Goal: Task Accomplishment & Management: Complete application form

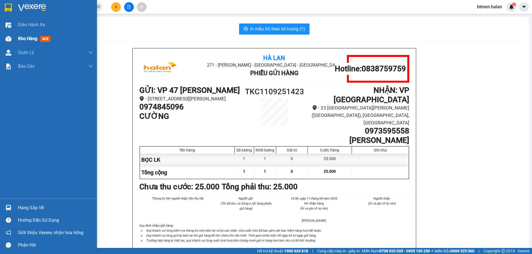
click at [15, 36] on div "Kho hàng mới" at bounding box center [48, 39] width 97 height 14
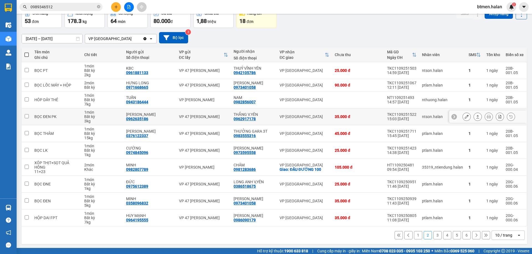
scroll to position [32, 0]
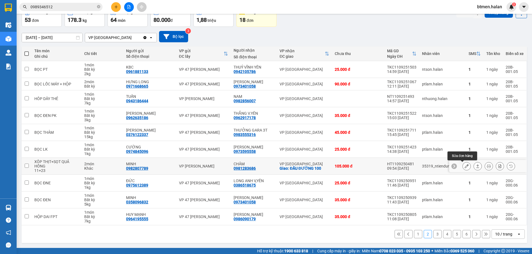
click at [464, 168] on icon at bounding box center [466, 166] width 4 height 4
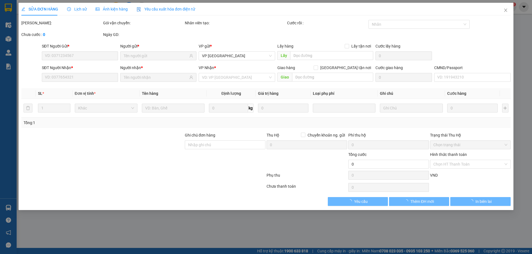
type input "0982807789"
type input "MINH"
type input "0981283686"
type input "CHÂM"
checkbox input "true"
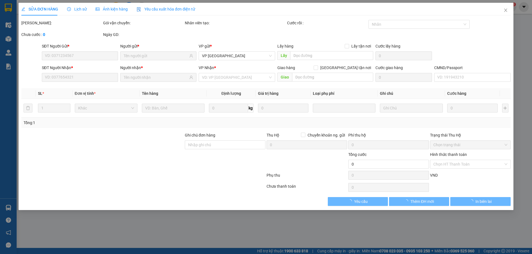
type input "ĐẦU ĐƯỜNG 100"
type input "105.000"
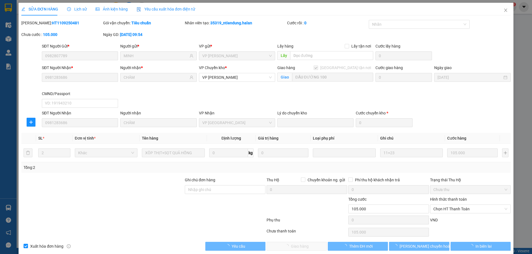
click at [462, 164] on div "Tổng: 2" at bounding box center [265, 168] width 489 height 11
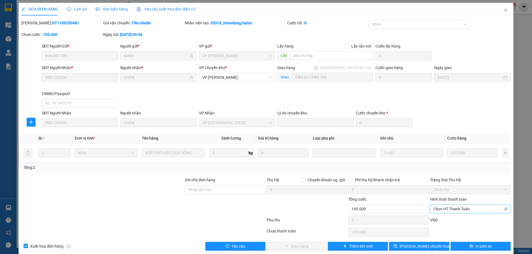
click at [452, 207] on span "Chọn HT Thanh Toán" at bounding box center [470, 209] width 74 height 8
click at [439, 216] on div "Phụ thu 0 VND" at bounding box center [266, 221] width 490 height 11
click at [444, 209] on span "Chọn HT Thanh Toán" at bounding box center [470, 209] width 74 height 8
click at [444, 162] on div "Tại văn phòng" at bounding box center [466, 163] width 73 height 6
type input "0"
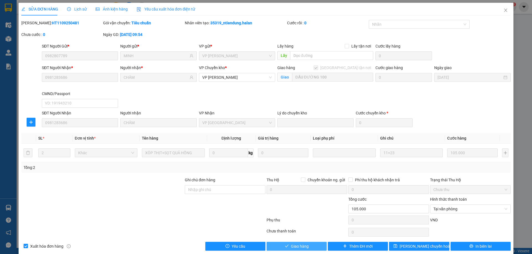
click at [294, 246] on span "Giao hàng" at bounding box center [300, 247] width 18 height 6
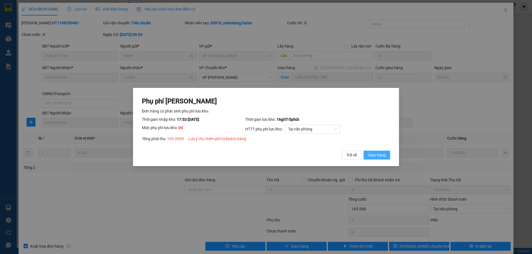
click at [385, 156] on button "Giao hàng" at bounding box center [376, 155] width 27 height 9
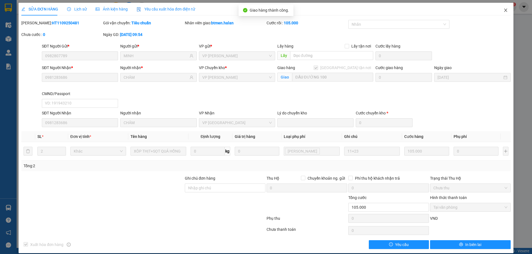
click at [504, 10] on span "Close" at bounding box center [506, 11] width 16 height 16
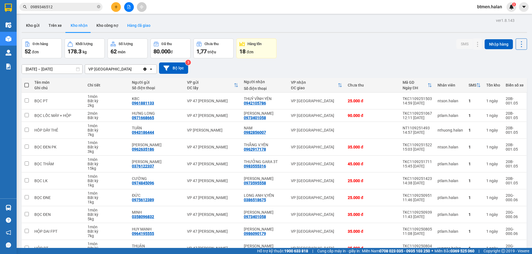
click at [130, 27] on button "Hàng đã giao" at bounding box center [139, 25] width 32 height 13
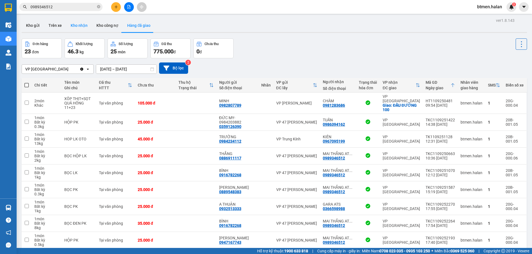
click at [74, 20] on button "Kho nhận" at bounding box center [79, 25] width 26 height 13
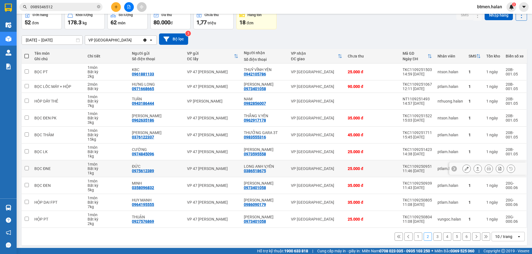
scroll to position [32, 0]
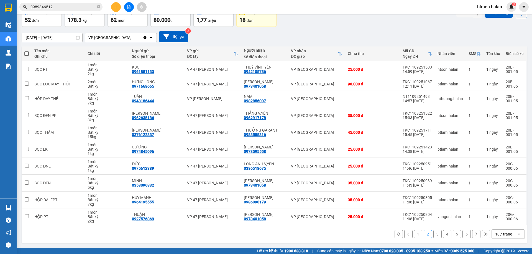
click at [462, 236] on button "6" at bounding box center [466, 234] width 8 height 8
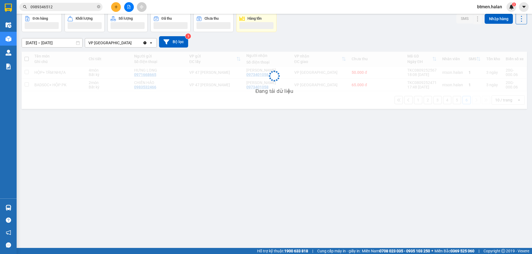
scroll to position [25, 0]
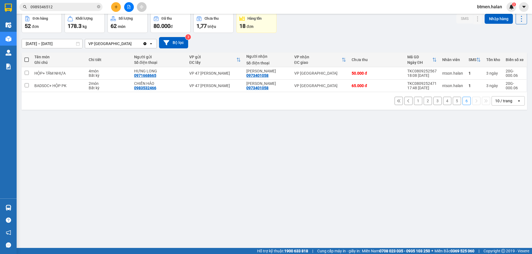
click at [452, 102] on button "5" at bounding box center [456, 101] width 8 height 8
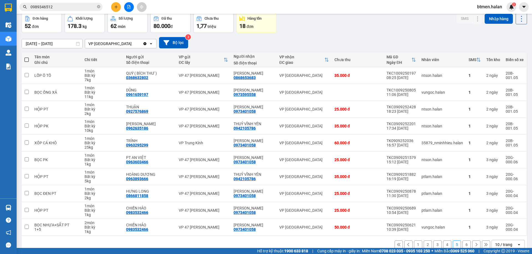
click at [414, 245] on button "1" at bounding box center [418, 245] width 8 height 8
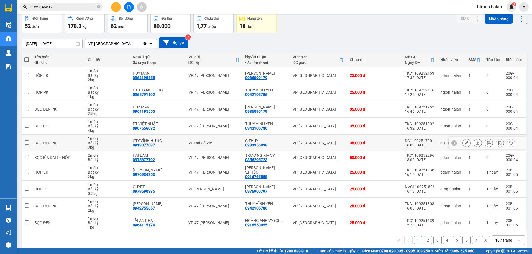
click at [464, 142] on icon at bounding box center [466, 143] width 4 height 4
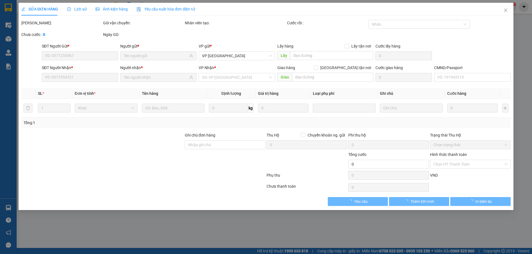
type input "0913077087"
type input "CTY VĨNH HƯNG"
type input "0983356038"
type input "C THỦY"
type input "35.000"
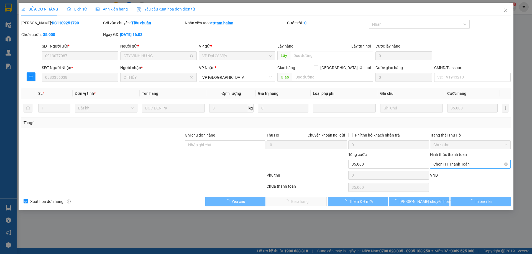
click at [460, 165] on span "Chọn HT Thanh Toán" at bounding box center [470, 164] width 74 height 8
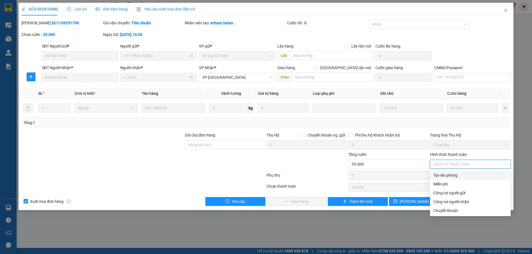
click at [452, 174] on div "Tại văn phòng" at bounding box center [470, 176] width 74 height 6
type input "0"
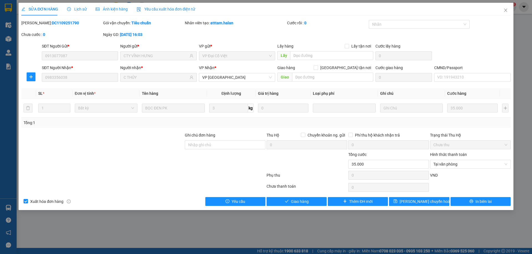
click at [320, 197] on div "Total Paid Fee 0 Total UnPaid Fee 35.000 Cash Collection Total Fee Mã ĐH: DC110…" at bounding box center [265, 113] width 489 height 186
click at [317, 199] on button "Giao hàng" at bounding box center [296, 201] width 60 height 9
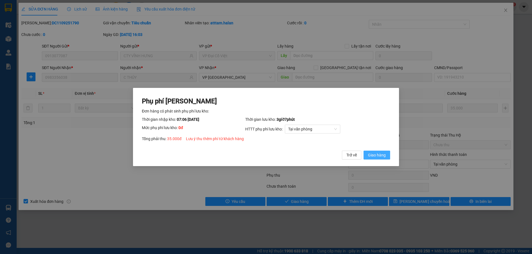
click at [380, 151] on button "Giao hàng" at bounding box center [376, 155] width 27 height 9
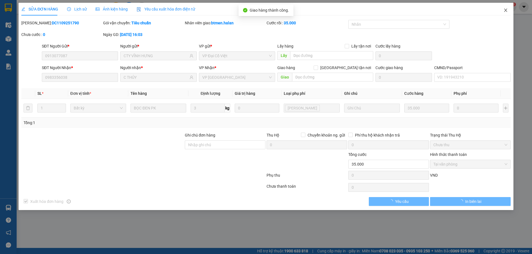
click at [506, 11] on icon "close" at bounding box center [505, 10] width 4 height 4
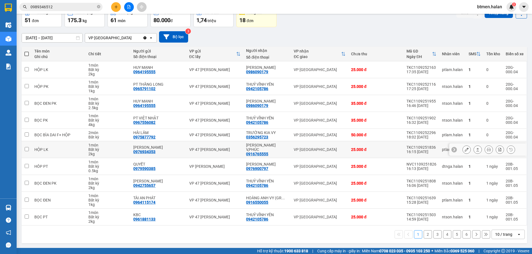
scroll to position [32, 0]
click at [423, 231] on button "2" at bounding box center [427, 234] width 8 height 8
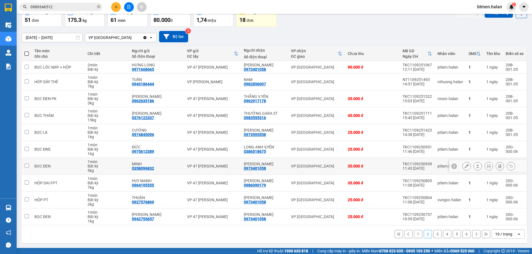
click at [257, 170] on div "0973401058" at bounding box center [255, 168] width 22 height 4
copy div "0973401058"
click at [120, 5] on div at bounding box center [129, 7] width 42 height 10
click at [111, 9] on button at bounding box center [116, 7] width 10 height 10
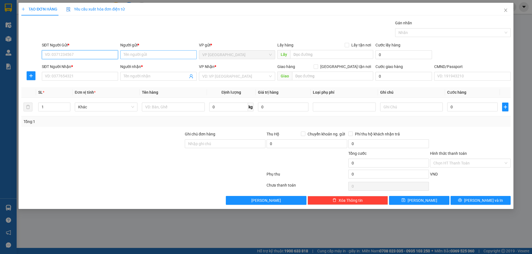
paste input "0973401058"
type input "0973401058"
click at [130, 55] on input "Người gửi *" at bounding box center [158, 54] width 76 height 9
click at [79, 79] on input "SĐT Người Nhận *" at bounding box center [80, 76] width 76 height 9
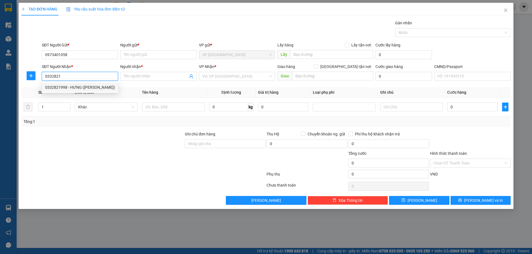
click at [104, 85] on div "0332821998 - HƯNG (KO đổI TêN)" at bounding box center [80, 87] width 70 height 6
type input "0332821998"
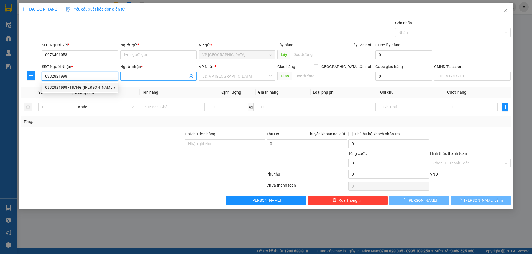
type input "HƯNG (KO đổI TêN)"
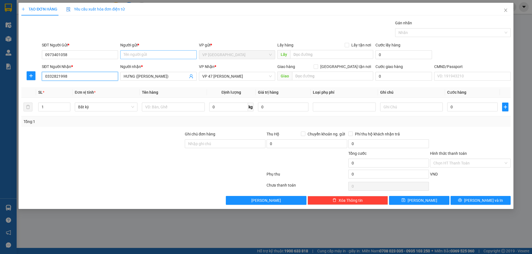
type input "0332821998"
click at [160, 55] on input "Người gửi *" at bounding box center [158, 54] width 76 height 9
type input "q"
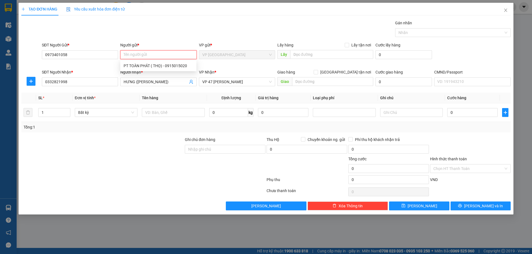
type input "q"
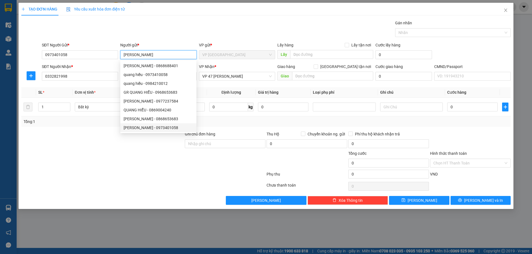
click at [167, 127] on div "QUANG HIỂU - 0973401058" at bounding box center [158, 128] width 70 height 6
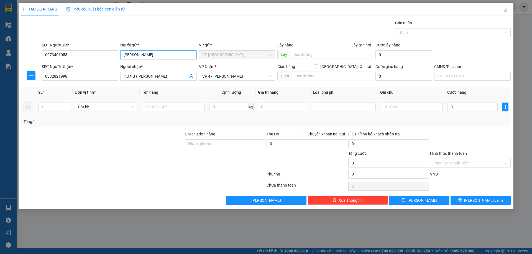
type input "QUANG HIỂU"
click at [176, 102] on div at bounding box center [173, 107] width 63 height 11
click at [171, 108] on input "text" at bounding box center [173, 107] width 63 height 9
type input "BỌC TRẮNG LK"
click at [471, 104] on input "0" at bounding box center [472, 107] width 50 height 9
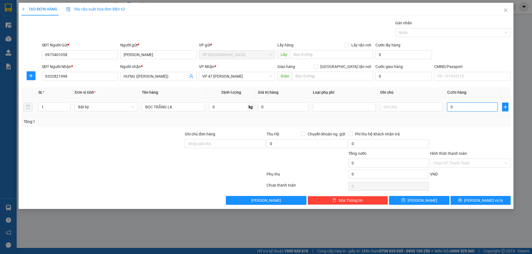
type input "2"
type input "25"
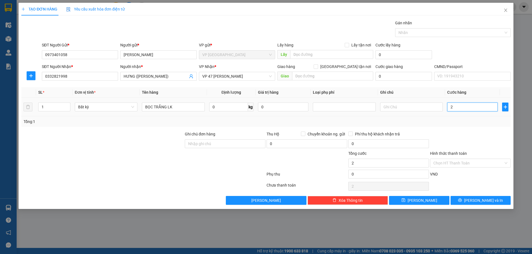
type input "25"
type input "250"
type input "2.500"
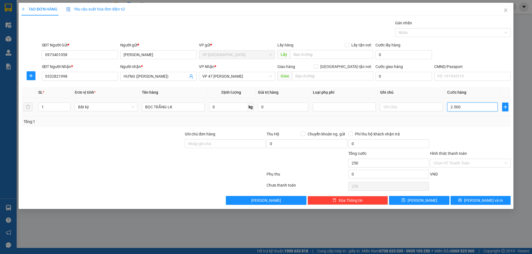
type input "2.500"
type input "25.000"
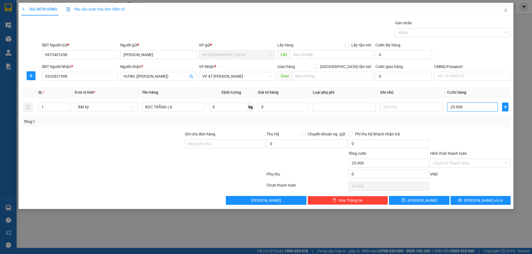
type input "25.000"
drag, startPoint x: 477, startPoint y: 137, endPoint x: 470, endPoint y: 169, distance: 33.6
click at [477, 137] on div at bounding box center [470, 140] width 82 height 19
click at [292, 204] on button "[PERSON_NAME]" at bounding box center [266, 200] width 81 height 9
click at [465, 164] on input "Hình thức thanh toán" at bounding box center [468, 163] width 70 height 8
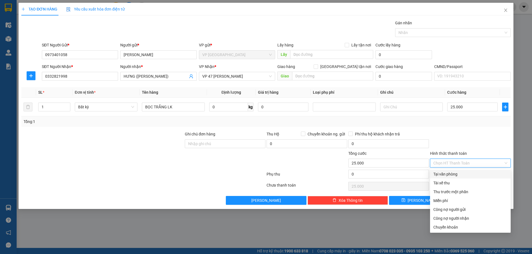
click at [452, 172] on div "Tại văn phòng" at bounding box center [470, 174] width 74 height 6
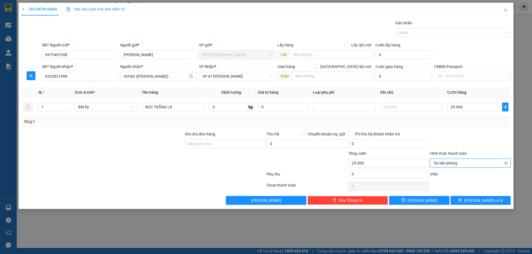
click at [483, 165] on span "Tại văn phòng" at bounding box center [470, 163] width 74 height 8
click at [478, 126] on div "Tổng: 1" at bounding box center [265, 122] width 489 height 11
click at [459, 163] on span "Tại văn phòng" at bounding box center [470, 163] width 74 height 8
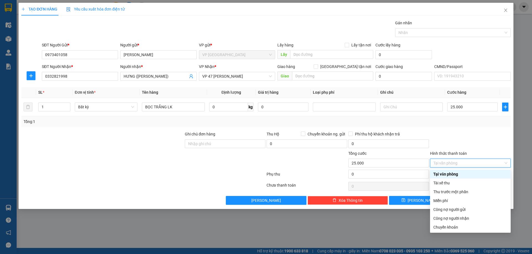
click at [499, 134] on div at bounding box center [470, 140] width 82 height 19
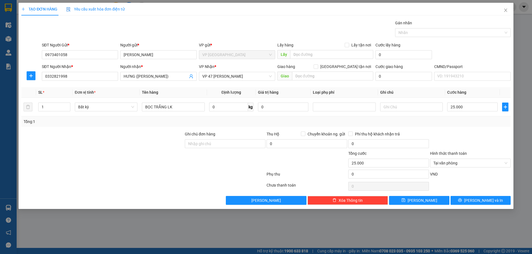
click at [461, 158] on div "Hình thức thanh toán" at bounding box center [470, 155] width 81 height 8
type input "25.000"
click at [482, 199] on span "[PERSON_NAME] và In" at bounding box center [483, 201] width 39 height 6
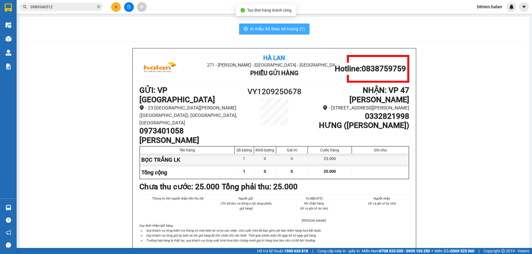
click at [267, 26] on span "In mẫu A5 theo số lượng (1)" at bounding box center [277, 28] width 55 height 7
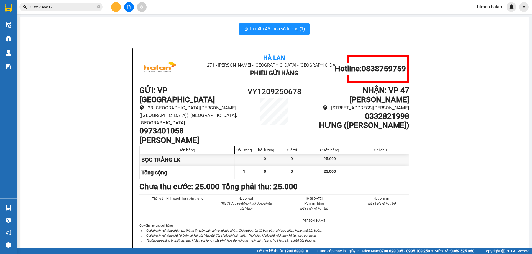
drag, startPoint x: 93, startPoint y: 197, endPoint x: 97, endPoint y: 192, distance: 7.3
click at [113, 6] on button at bounding box center [116, 7] width 10 height 10
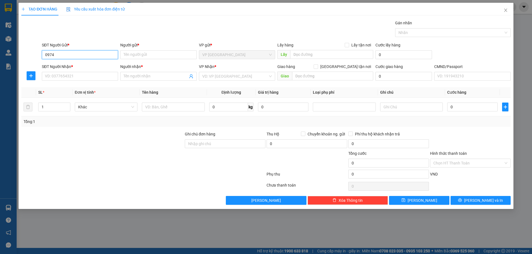
click at [71, 56] on input "0974" at bounding box center [80, 54] width 76 height 9
type input "0974289795"
click at [138, 54] on input "Người gửi *" at bounding box center [158, 54] width 76 height 9
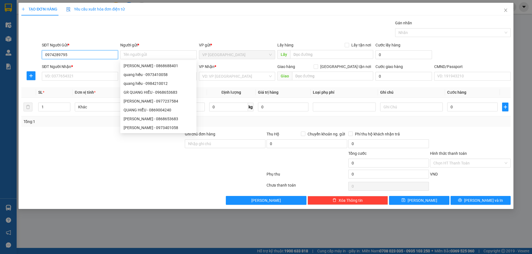
click at [95, 58] on input "0974289795" at bounding box center [80, 54] width 76 height 9
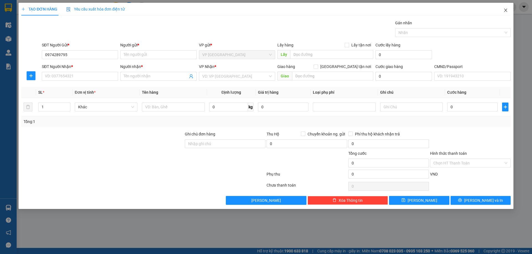
drag, startPoint x: 501, startPoint y: 10, endPoint x: 503, endPoint y: 11, distance: 3.0
click at [501, 11] on span "Close" at bounding box center [506, 11] width 16 height 16
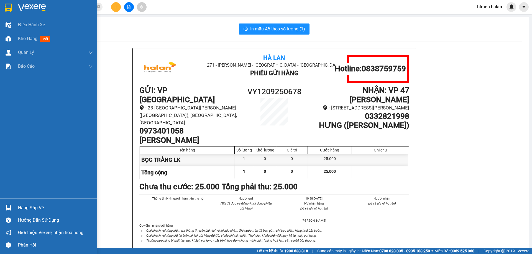
click at [26, 210] on div "Hàng sắp về" at bounding box center [55, 208] width 75 height 8
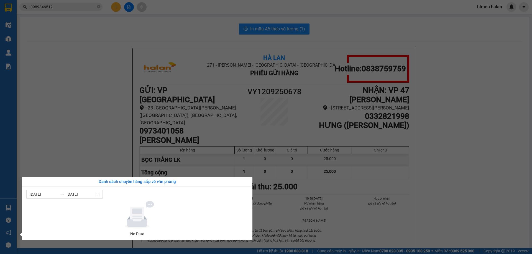
click at [183, 56] on section "Kết quả tìm kiếm ( 747 ) Bộ lọc Mã ĐH Trạng thái Món hàng Thu hộ Tổng cước Chưa…" at bounding box center [266, 127] width 532 height 254
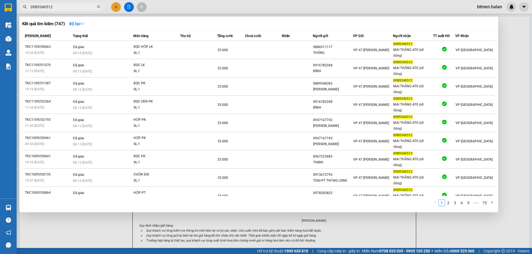
click at [66, 5] on input "0989346512" at bounding box center [62, 7] width 65 height 6
paste input "74784171"
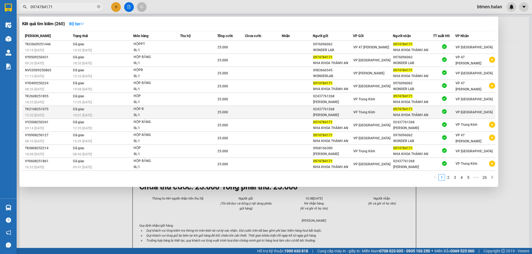
type input "0974784171"
click at [314, 110] on div "02437761268" at bounding box center [333, 110] width 40 height 6
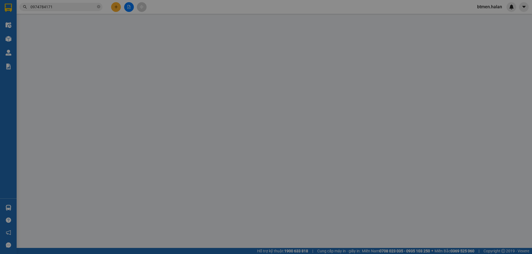
click at [314, 110] on div at bounding box center [315, 108] width 3 height 7
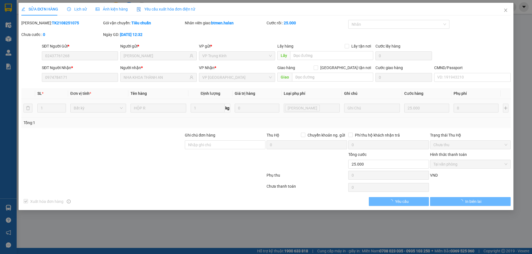
type input "02437761268"
type input "VŨ GIA"
type input "0974784171"
type input "NHA KHOA THÀNH AN"
type input "25.000"
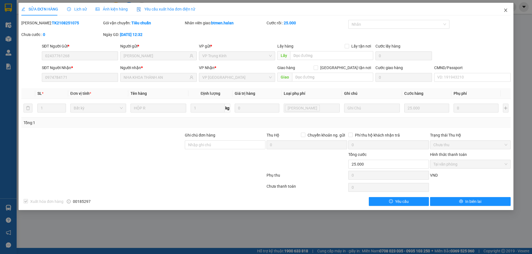
click at [504, 8] on span "Close" at bounding box center [506, 11] width 16 height 16
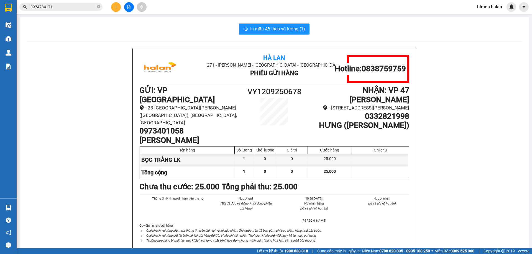
click at [80, 4] on input "0974784171" at bounding box center [62, 7] width 65 height 6
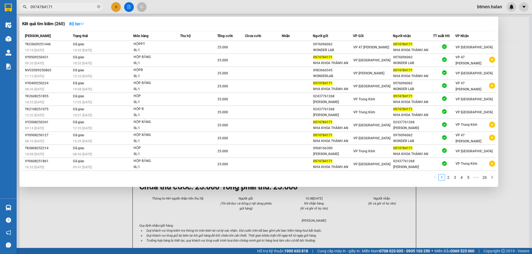
click at [80, 4] on input "0974784171" at bounding box center [62, 7] width 65 height 6
paste input "2437761268"
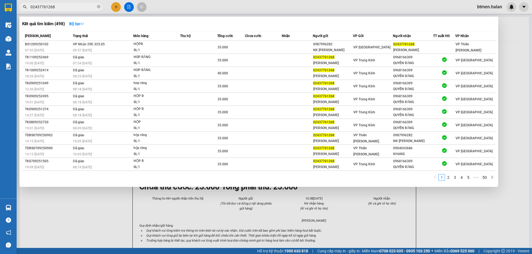
type input "02437761268"
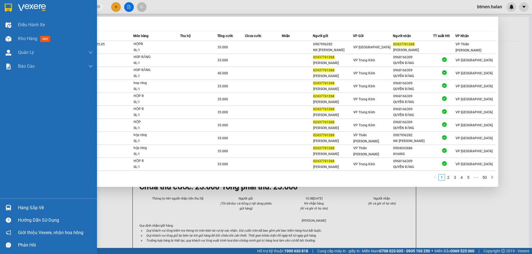
click at [14, 205] on div "Hàng sắp về" at bounding box center [48, 208] width 97 height 12
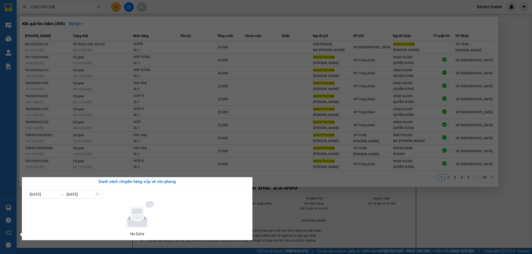
click at [520, 35] on section "Kết quả tìm kiếm ( 498 ) Bộ lọc Mã ĐH Trạng thái Món hàng Thu hộ Tổng cước Chưa…" at bounding box center [266, 127] width 532 height 254
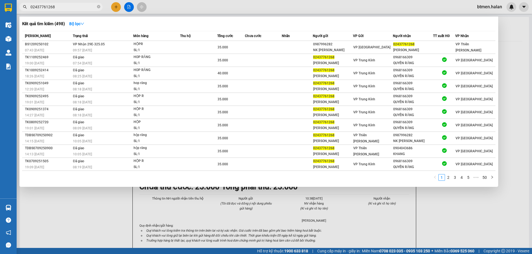
click at [517, 36] on div at bounding box center [266, 127] width 532 height 254
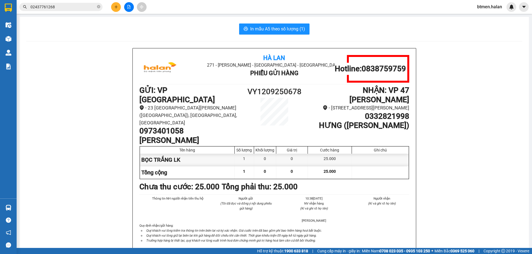
click at [169, 254] on div "Hỗ trợ kỹ thuật: 1900 633 818 | Cung cấp máy in - giấy in: Miền Nam 0708 023 03…" at bounding box center [264, 251] width 529 height 6
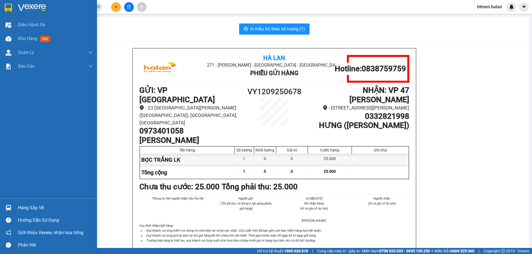
click at [22, 206] on div "Hàng sắp về" at bounding box center [55, 208] width 75 height 8
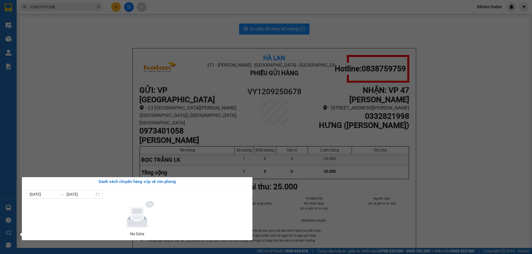
click at [161, 120] on section "Kết quả tìm kiếm ( 498 ) Bộ lọc Mã ĐH Trạng thái Món hàng Thu hộ Tổng cước Chưa…" at bounding box center [266, 127] width 532 height 254
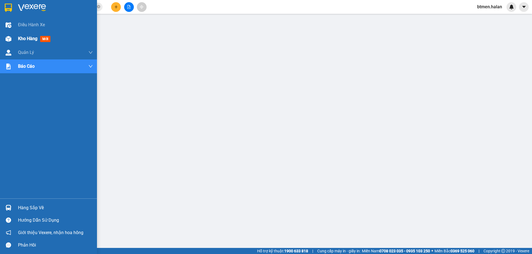
click at [17, 42] on div "Kho hàng mới" at bounding box center [48, 39] width 97 height 14
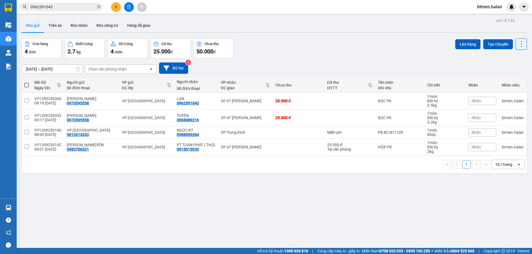
click at [79, 2] on div "Kết quả tìm kiếm ( 54 ) Bộ lọc Mã ĐH Trạng thái Món hàng Thu hộ Tổng cước Chưa …" at bounding box center [54, 7] width 108 height 10
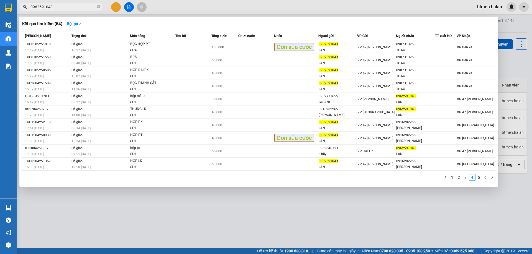
click at [73, 8] on input "0962591043" at bounding box center [62, 7] width 65 height 6
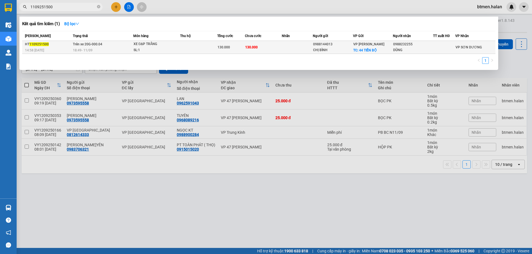
type input "1109251500"
click at [405, 48] on div "DŨNG" at bounding box center [413, 50] width 40 height 6
click at [43, 44] on span "1109251500" at bounding box center [38, 44] width 19 height 4
copy div "HT 1109251500"
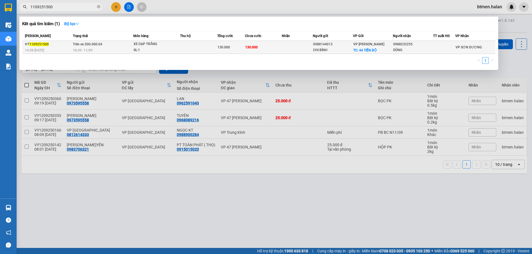
click at [399, 43] on div "0988232255" at bounding box center [413, 45] width 40 height 6
copy div "0988232255"
click at [323, 44] on div "0988144013" at bounding box center [333, 45] width 40 height 6
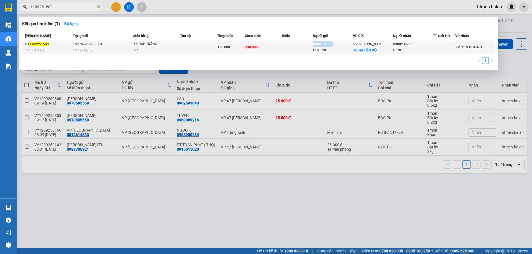
copy div "0988144013"
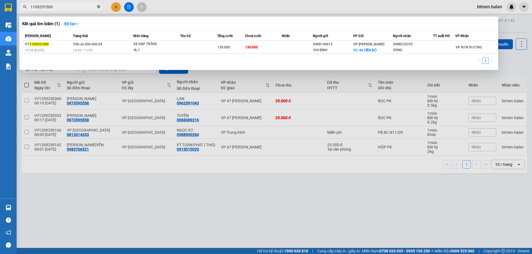
click at [98, 5] on icon "close-circle" at bounding box center [98, 6] width 3 height 3
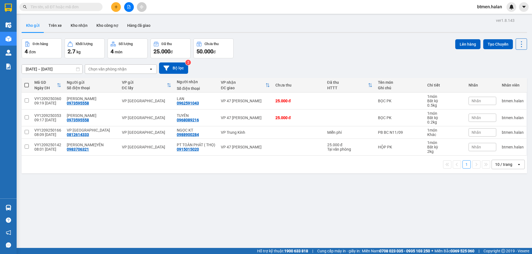
paste input "0974289795"
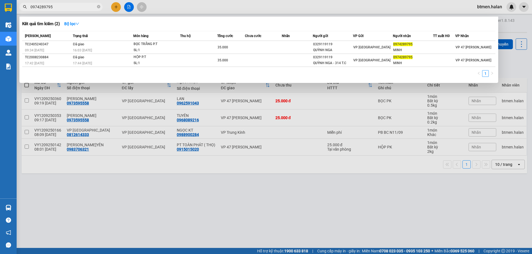
click at [74, 9] on input "0974289795" at bounding box center [62, 7] width 65 height 6
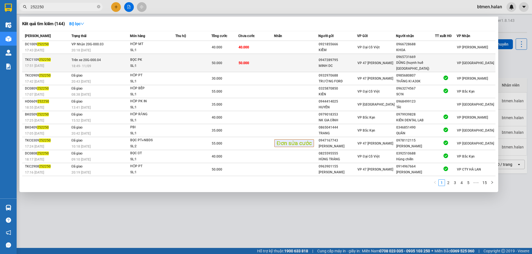
type input "252250"
click at [391, 66] on td "VP 47 [PERSON_NAME]" at bounding box center [376, 63] width 39 height 18
click at [404, 56] on div "0965731669" at bounding box center [415, 57] width 38 height 6
copy div "0965731669"
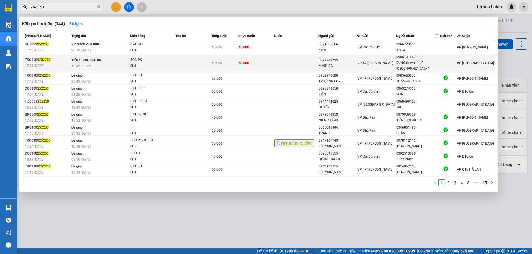
click at [405, 63] on div "DŨNG (huynh huế sơn nam)" at bounding box center [415, 66] width 38 height 12
click at [403, 56] on div "0965731669" at bounding box center [415, 57] width 38 height 6
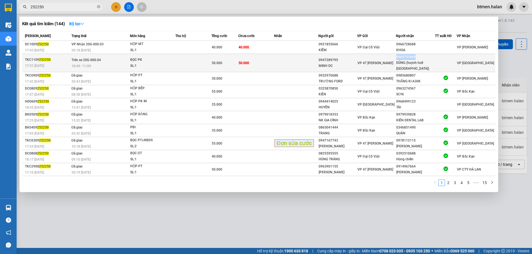
click at [403, 56] on div "0965731669" at bounding box center [415, 57] width 38 height 6
click at [413, 66] on div "DŨNG (huynh huế sơn nam)" at bounding box center [415, 66] width 38 height 12
copy div "DŨNG (huynh huế sơn nam)"
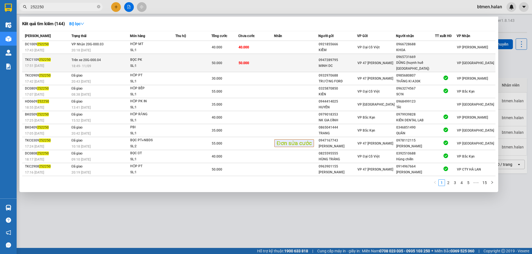
click at [325, 60] on div "0947289795" at bounding box center [337, 60] width 38 height 6
drag, startPoint x: 325, startPoint y: 60, endPoint x: 320, endPoint y: 66, distance: 9.0
click at [320, 66] on div "MINH DC" at bounding box center [337, 66] width 38 height 6
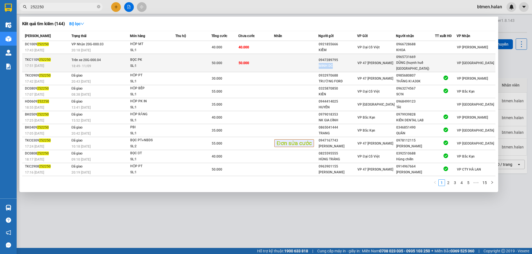
click at [320, 66] on div "MINH DC" at bounding box center [337, 66] width 38 height 6
click at [324, 62] on div "0947289795" at bounding box center [337, 60] width 38 height 6
copy div "0947289795"
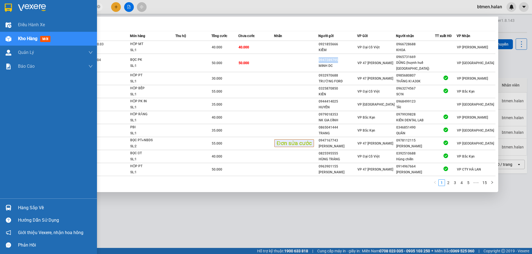
click at [21, 208] on div "Hàng sắp về" at bounding box center [55, 208] width 75 height 8
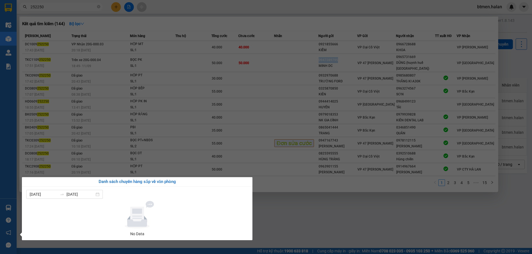
drag, startPoint x: 330, startPoint y: 227, endPoint x: 326, endPoint y: 227, distance: 3.3
click at [329, 227] on section "Kết quả tìm kiếm ( 144 ) Bộ lọc Mã ĐH Trạng thái Món hàng Thu hộ Tổng cước Chưa…" at bounding box center [266, 127] width 532 height 254
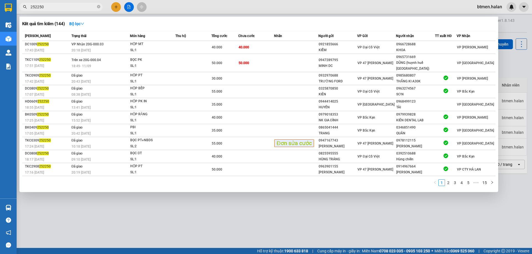
click at [501, 60] on div at bounding box center [266, 127] width 532 height 254
click at [99, 8] on icon "close-circle" at bounding box center [98, 6] width 3 height 3
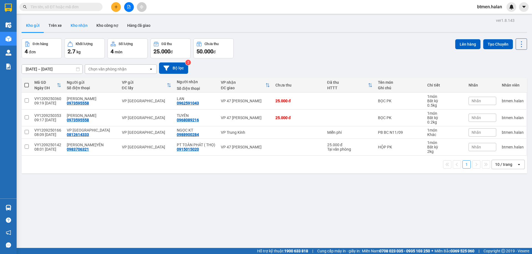
click at [79, 23] on button "Kho nhận" at bounding box center [79, 25] width 26 height 13
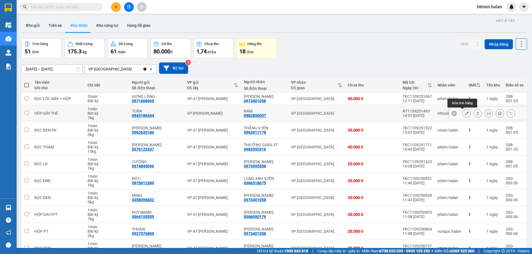
click at [464, 113] on icon at bounding box center [466, 114] width 4 height 4
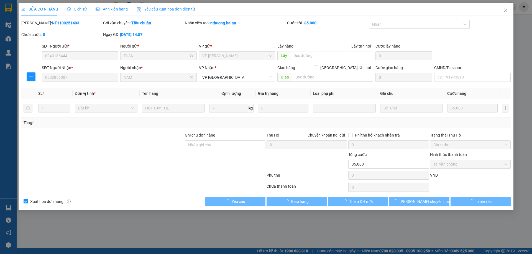
type input "0943186444"
type input "TUẤN"
type input "0982856007"
type input "NAM"
type input "35.000"
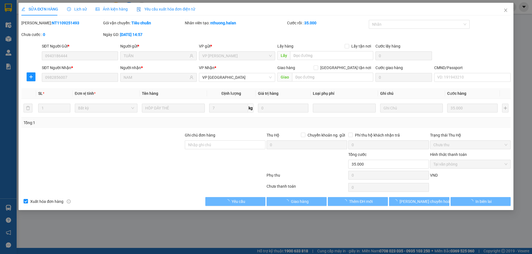
click at [464, 165] on span "Tại văn phòng" at bounding box center [470, 164] width 74 height 8
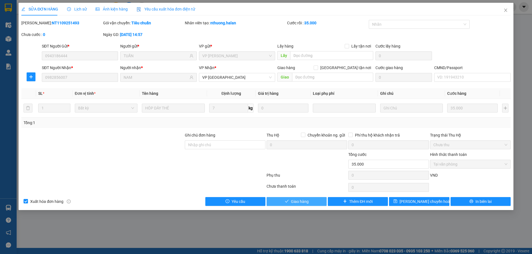
click at [313, 204] on button "Giao hàng" at bounding box center [296, 201] width 60 height 9
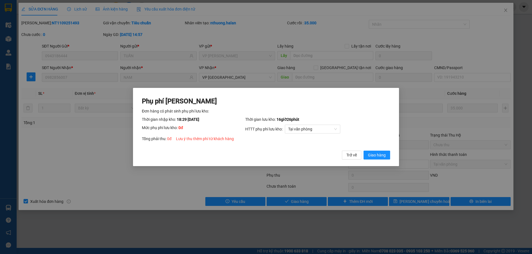
drag, startPoint x: 368, startPoint y: 156, endPoint x: 394, endPoint y: 150, distance: 26.3
click at [369, 156] on span "Giao hàng" at bounding box center [377, 155] width 18 height 6
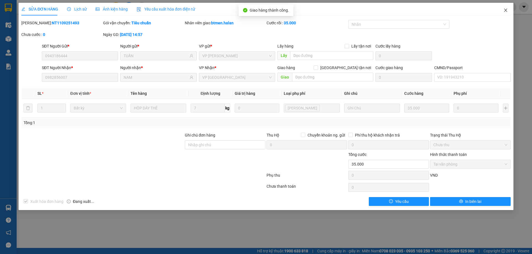
click at [506, 10] on icon "close" at bounding box center [505, 10] width 4 height 4
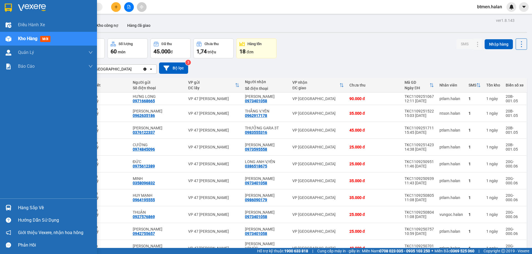
click at [27, 208] on div "Hàng sắp về" at bounding box center [55, 208] width 75 height 8
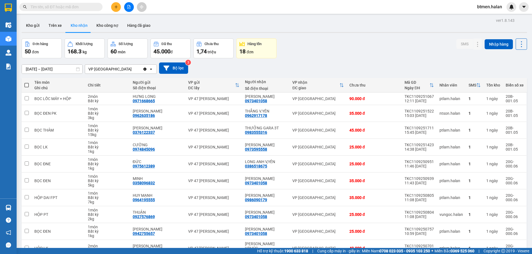
click at [333, 75] on section "Kết quả tìm kiếm ( 144 ) Bộ lọc Mã ĐH Trạng thái Món hàng Thu hộ Tổng cước Chưa…" at bounding box center [266, 127] width 532 height 254
click at [17, 209] on main "ver 1.8.143 Kho gửi Trên xe Kho nhận Kho công nợ Hàng đã giao Đơn hàng 50 đơn K…" at bounding box center [266, 124] width 532 height 248
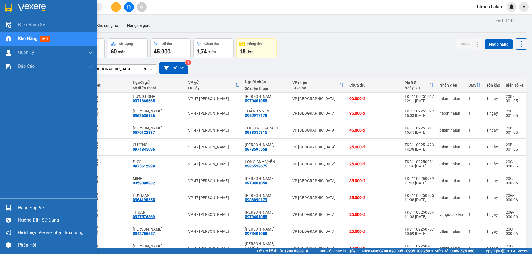
click at [13, 209] on div at bounding box center [9, 208] width 10 height 10
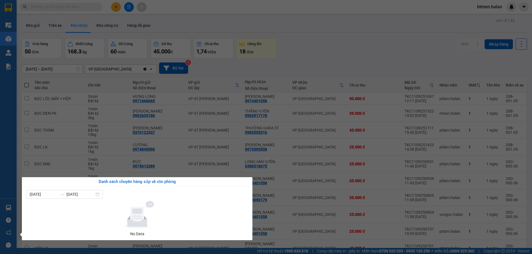
click at [324, 38] on section "Kết quả tìm kiếm ( 144 ) Bộ lọc Mã ĐH Trạng thái Món hàng Thu hộ Tổng cước Chưa…" at bounding box center [266, 127] width 532 height 254
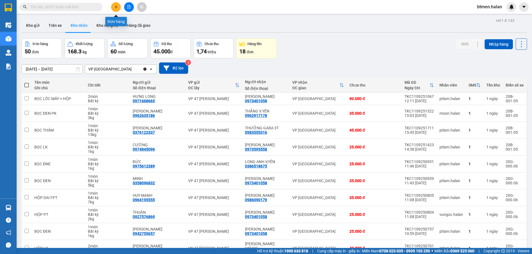
click at [117, 9] on button at bounding box center [116, 7] width 10 height 10
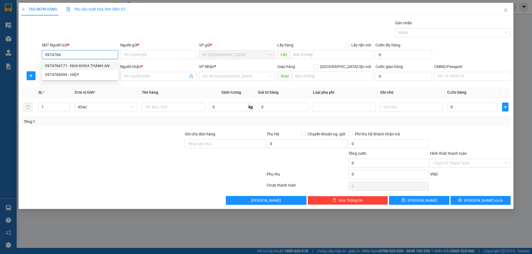
click at [92, 70] on div "0974784171 - NHA KHOA THÀNH AN" at bounding box center [80, 65] width 76 height 9
type input "0974784171"
type input "NHA KHOA THÀNH AN"
type input "0974784171"
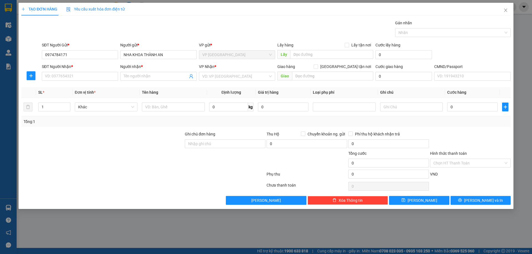
click at [93, 64] on div "SĐT Người Nhận *" at bounding box center [80, 67] width 76 height 6
click at [93, 72] on input "SĐT Người Nhận *" at bounding box center [80, 76] width 76 height 9
click at [88, 75] on input "SĐT Người Nhận *" at bounding box center [80, 76] width 76 height 9
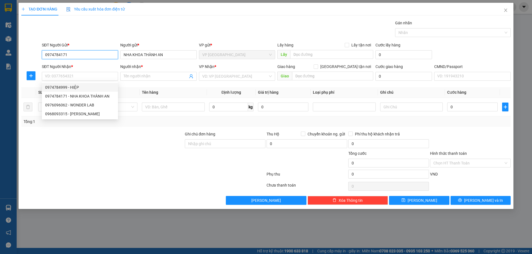
click at [81, 54] on input "0974784171" at bounding box center [80, 54] width 76 height 9
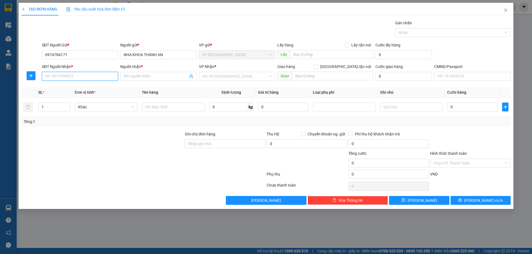
click at [102, 79] on input "SĐT Người Nhận *" at bounding box center [80, 76] width 76 height 9
paste input "02437761268"
type input "02437761268"
click at [107, 85] on div "02437761268 - VŨ GIA" at bounding box center [80, 87] width 70 height 6
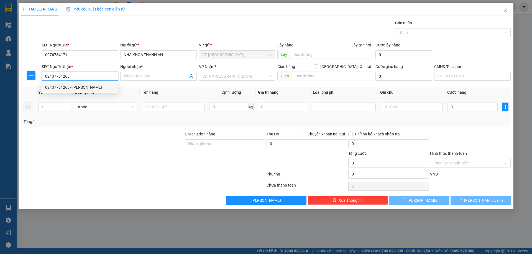
type input "VŨ GIA"
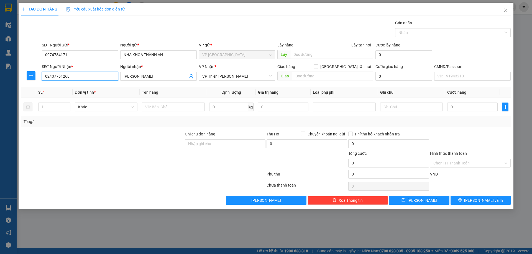
type input "02437761268"
click at [210, 80] on span "VP Thiên Đường Bảo Sơn" at bounding box center [237, 76] width 70 height 8
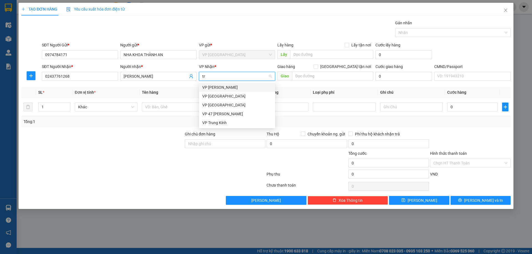
type input "tru"
click at [219, 93] on div "VP Trung Kính" at bounding box center [237, 96] width 76 height 9
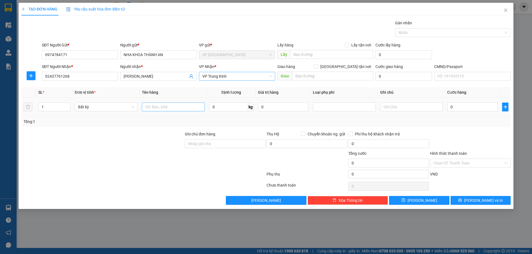
click at [187, 104] on div at bounding box center [173, 107] width 63 height 11
click at [186, 108] on input "text" at bounding box center [173, 107] width 63 height 9
type input "p"
type input "PB MẪU RĂNG"
click at [216, 102] on span "0 kg" at bounding box center [231, 107] width 44 height 10
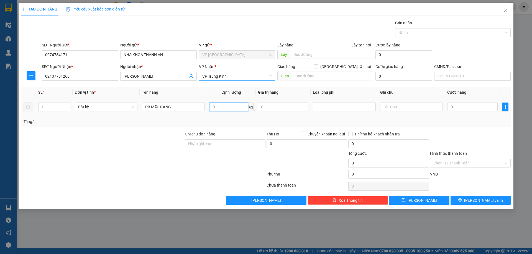
click at [218, 108] on input "0" at bounding box center [228, 107] width 39 height 9
type input "0.1"
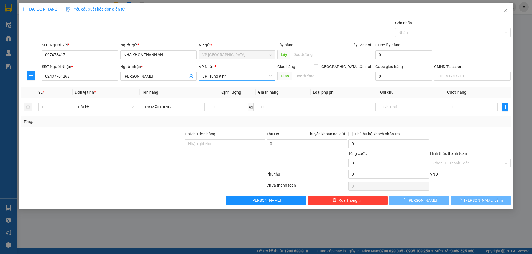
click at [493, 138] on div at bounding box center [470, 140] width 82 height 19
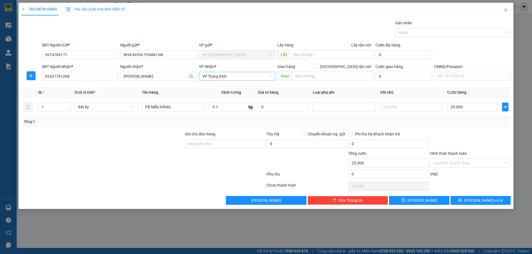
type input "25.000"
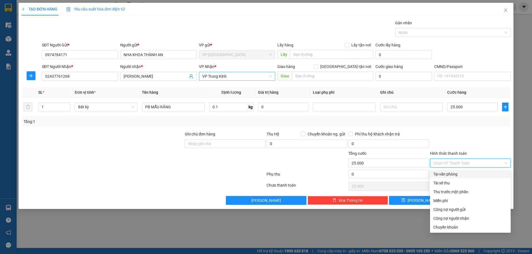
click at [463, 164] on input "Hình thức thanh toán" at bounding box center [468, 163] width 70 height 8
click at [456, 173] on div "Tại văn phòng" at bounding box center [470, 174] width 74 height 6
type input "0"
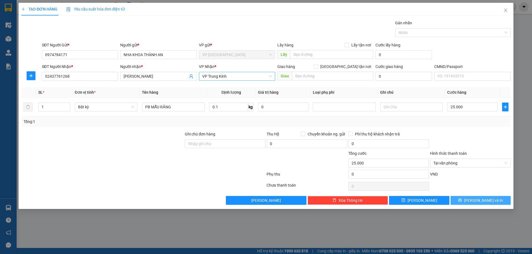
click at [482, 205] on button "[PERSON_NAME] và In" at bounding box center [480, 200] width 60 height 9
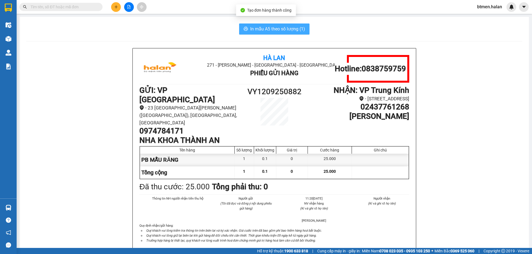
click at [293, 30] on span "In mẫu A5 theo số lượng (1)" at bounding box center [277, 28] width 55 height 7
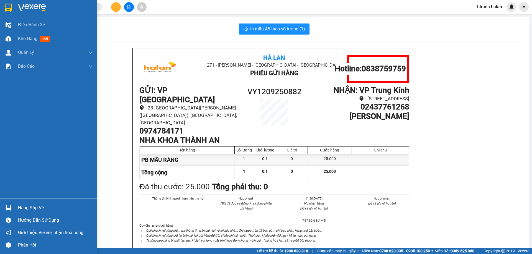
click at [27, 205] on div "Hàng sắp về" at bounding box center [55, 208] width 75 height 8
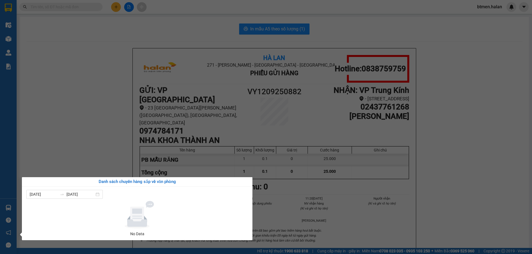
click at [164, 114] on section "Kết quả tìm kiếm ( 144 ) Bộ lọc Mã ĐH Trạng thái Món hàng Thu hộ Tổng cước Chưa…" at bounding box center [266, 127] width 532 height 254
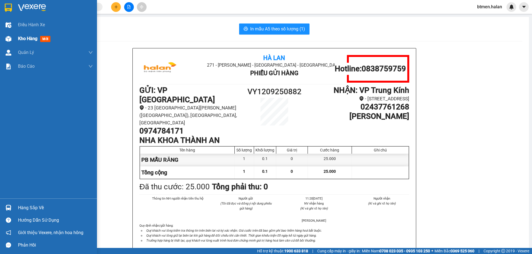
click at [18, 40] on span "Kho hàng" at bounding box center [27, 38] width 19 height 5
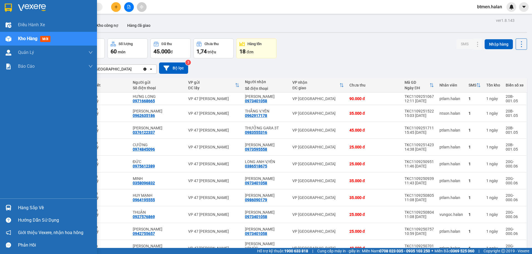
click at [16, 205] on div "Hàng sắp về" at bounding box center [48, 208] width 97 height 12
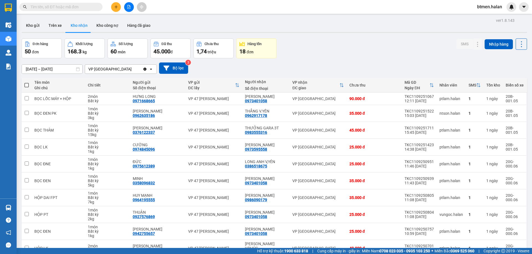
click at [342, 60] on section "Kết quả tìm kiếm ( 144 ) Bộ lọc Mã ĐH Trạng thái Món hàng Thu hộ Tổng cước Chưa…" at bounding box center [266, 127] width 532 height 254
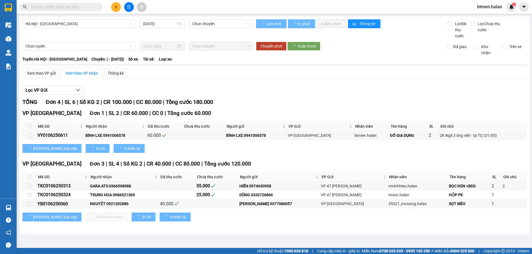
type input "01/06/2025"
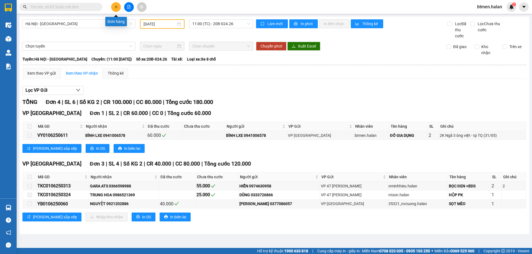
click at [114, 4] on button at bounding box center [116, 7] width 10 height 10
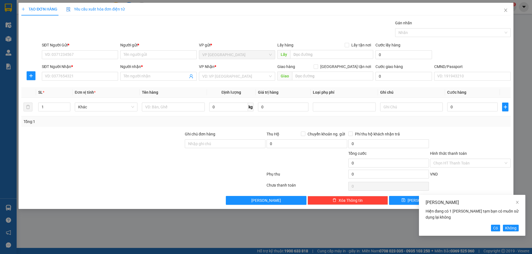
click at [519, 202] on div "Lưu Tạm Hiện đang có 1 Lưu tạm bạn có muốn sử dụng lại không Có Không" at bounding box center [472, 215] width 106 height 41
click at [516, 230] on span "Không" at bounding box center [510, 228] width 11 height 6
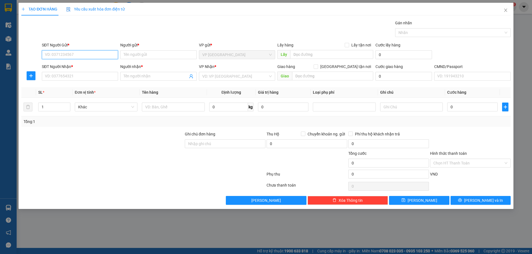
click at [108, 53] on input "SĐT Người Gửi *" at bounding box center [80, 54] width 76 height 9
paste input "HT1109251500"
click at [100, 57] on input "HT1109251500" at bounding box center [80, 54] width 76 height 9
paste input "0988232255"
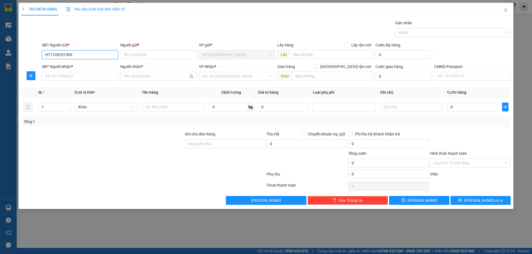
type input "0988232255"
click at [106, 62] on div "0988232255 - DŨNG" at bounding box center [80, 65] width 76 height 9
type input "DŨNG"
type input "0988232255"
click at [96, 74] on input "SĐT Người Nhận *" at bounding box center [80, 76] width 76 height 9
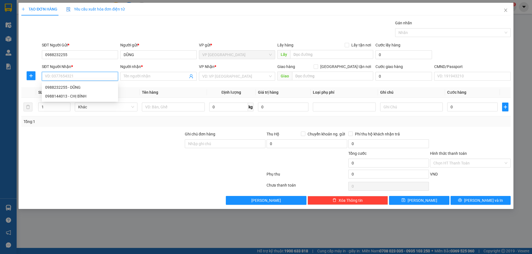
paste input "0988144013"
type input "0988144013"
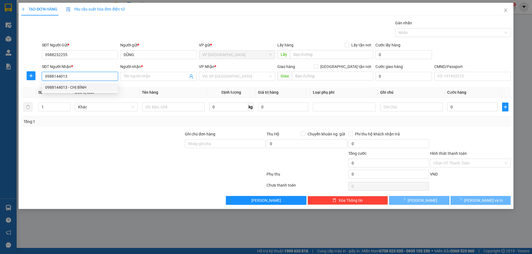
click at [87, 89] on div "0988144013 - CHỊ BÌNH" at bounding box center [80, 87] width 70 height 6
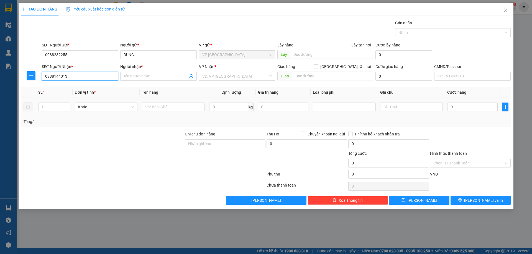
type input "CHỊ BÌNH"
type input "0988144013"
click at [175, 104] on input "text" at bounding box center [173, 107] width 63 height 9
click at [214, 77] on span "VP [GEOGRAPHIC_DATA]" at bounding box center [237, 76] width 70 height 8
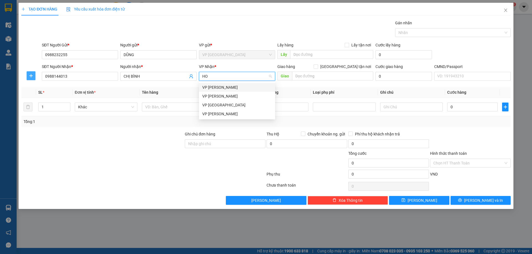
type input "HO"
click at [33, 78] on icon "plus" at bounding box center [31, 76] width 4 height 4
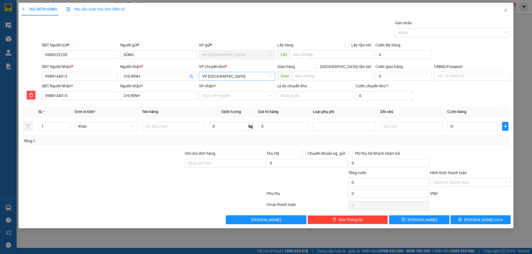
click at [219, 76] on span "VP [GEOGRAPHIC_DATA]" at bounding box center [237, 76] width 70 height 8
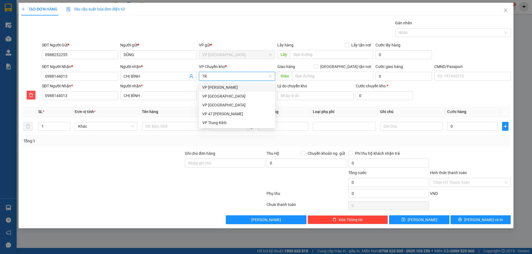
type input "TRU"
click at [222, 94] on div "VP Trung Kính" at bounding box center [237, 96] width 70 height 6
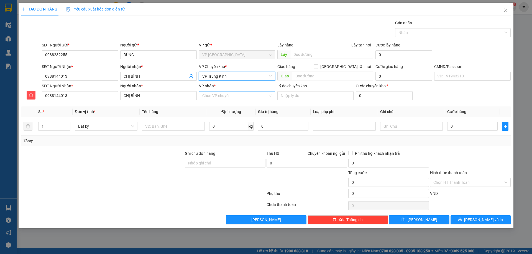
click at [214, 95] on input "VP nhận *" at bounding box center [235, 96] width 66 height 8
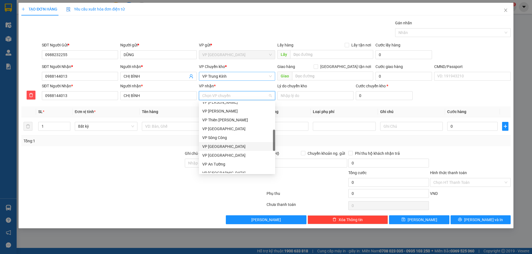
scroll to position [55, 0]
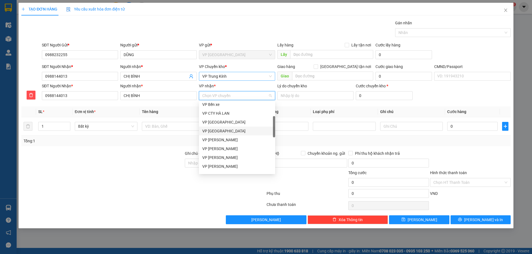
click at [228, 135] on div "VP [GEOGRAPHIC_DATA]" at bounding box center [237, 131] width 76 height 9
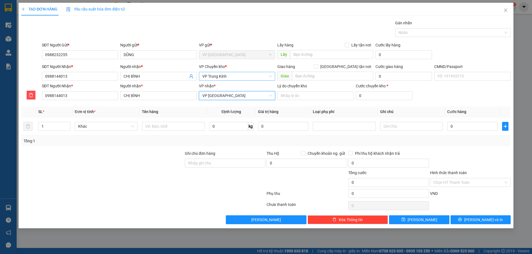
click at [223, 98] on span "VP [GEOGRAPHIC_DATA]" at bounding box center [237, 96] width 70 height 8
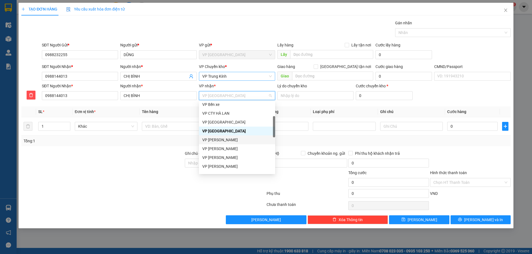
click at [226, 137] on div "VP [PERSON_NAME]" at bounding box center [237, 140] width 70 height 6
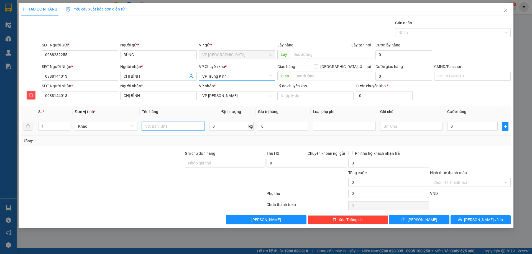
click at [180, 126] on input "text" at bounding box center [173, 126] width 63 height 9
type input "XE ĐẠP"
click at [388, 79] on input "0" at bounding box center [403, 76] width 56 height 9
click at [320, 73] on input "text" at bounding box center [332, 76] width 81 height 9
type input "GIAO TẠI NHÀ"
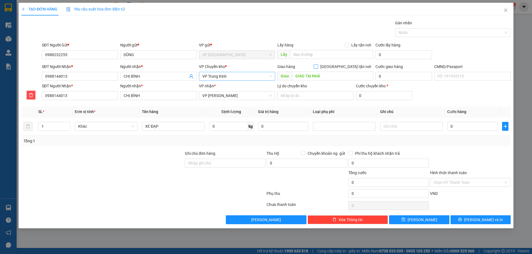
click at [317, 66] on input "[GEOGRAPHIC_DATA] tận nơi" at bounding box center [315, 67] width 4 height 4
checkbox input "true"
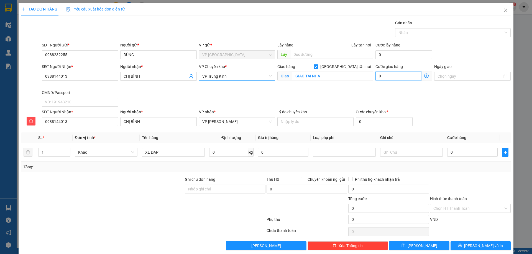
click at [384, 77] on input "0" at bounding box center [398, 76] width 46 height 9
type input "3"
type input "30"
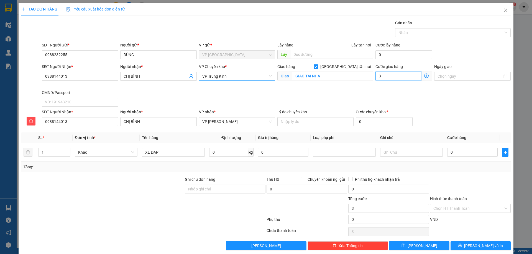
type input "30"
type input "300"
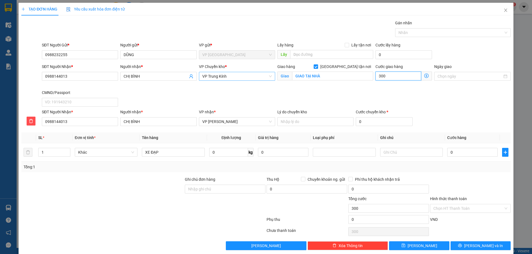
type input "3.000"
type input "30.000"
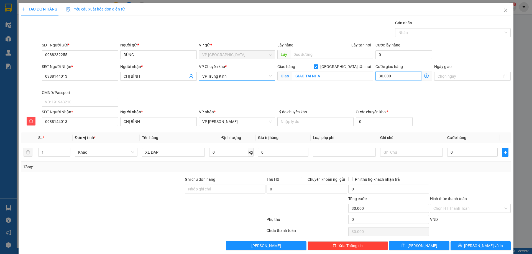
type input "30.000"
click at [441, 101] on div "SĐT Người Nhận * 0988144013 Người nhận * CHỊ BÌNH VP Chuyển kho * VP Trung Kính…" at bounding box center [276, 86] width 471 height 45
click at [466, 78] on input "Ngày giao" at bounding box center [469, 76] width 65 height 6
click at [404, 95] on div "SĐT Người Nhận * 0988144013 Người nhận * CHỊ BÌNH VP Chuyển kho * VP Trung Kính…" at bounding box center [276, 86] width 471 height 45
click at [221, 153] on input "0" at bounding box center [228, 152] width 39 height 9
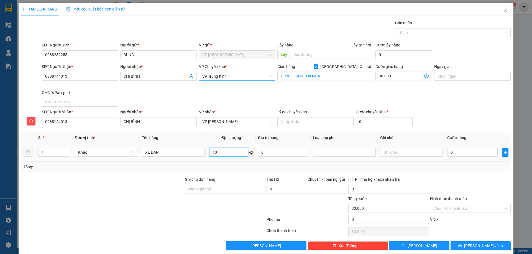
type input "1"
type input "0"
click at [452, 154] on input "0" at bounding box center [472, 152] width 50 height 9
type input "1"
type input "30.001"
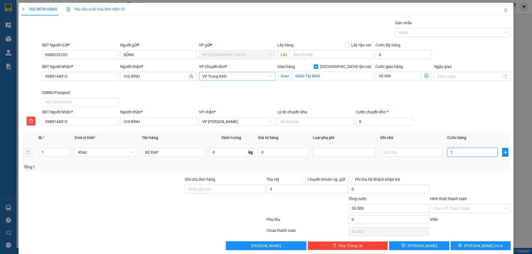
type input "30.001"
type input "10"
type input "30.010"
type input "100"
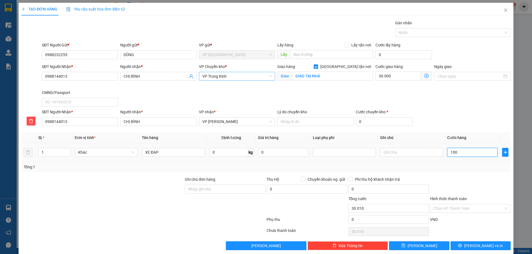
type input "30.100"
type input "1.000"
type input "31.000"
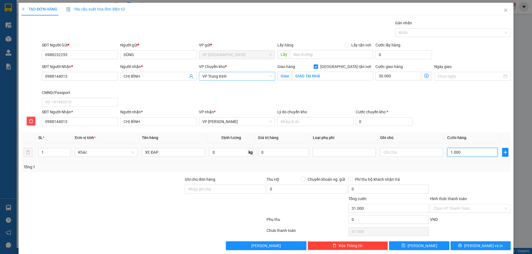
type input "10.000"
type input "40.000"
type input "100.000"
type input "130.000"
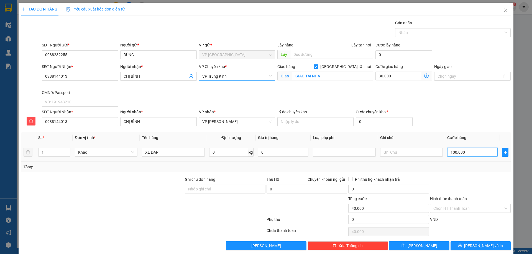
type input "130.000"
type input "100.000"
click at [464, 178] on div at bounding box center [470, 186] width 82 height 19
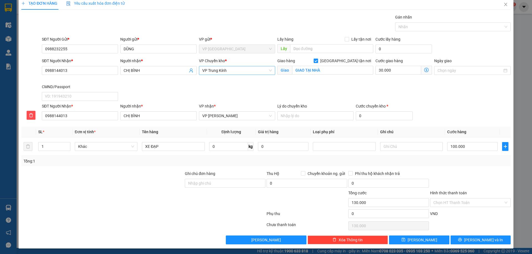
scroll to position [7, 0]
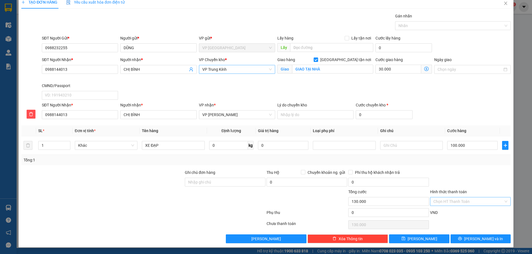
click at [451, 202] on input "Hình thức thanh toán" at bounding box center [468, 202] width 70 height 8
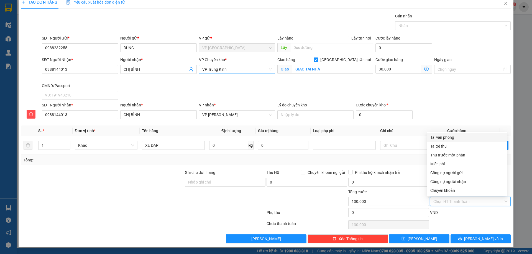
click at [450, 136] on div "Tại văn phòng" at bounding box center [466, 138] width 73 height 6
type input "0"
click at [459, 138] on div "Tại văn phòng" at bounding box center [466, 138] width 73 height 6
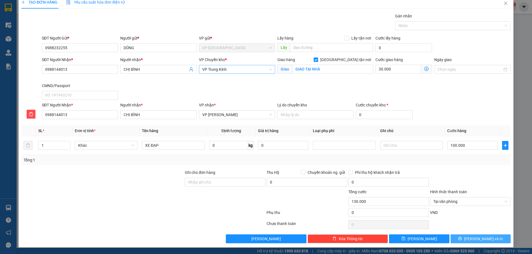
click at [477, 238] on span "[PERSON_NAME] và In" at bounding box center [483, 239] width 39 height 6
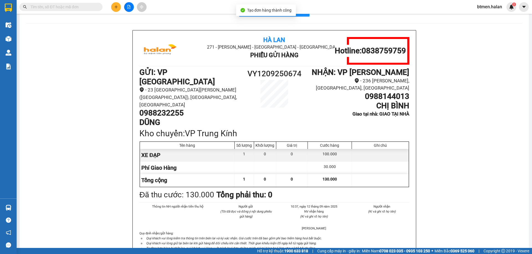
scroll to position [28, 0]
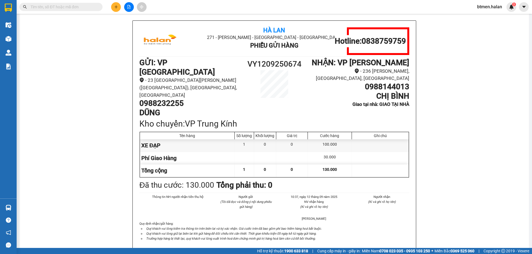
drag, startPoint x: 210, startPoint y: 65, endPoint x: 265, endPoint y: 65, distance: 55.1
click at [210, 65] on h1 "GỬI : VP Vĩnh Yên" at bounding box center [189, 67] width 101 height 19
click at [281, 64] on h1 "VY1209250674" at bounding box center [274, 64] width 68 height 12
copy h1 "VY1209250674"
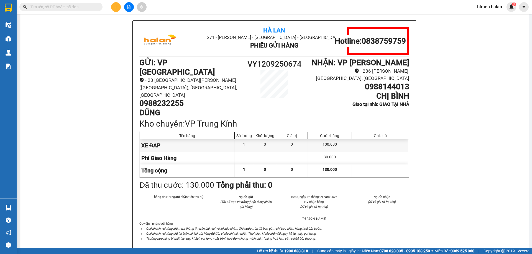
click at [81, 4] on input "text" at bounding box center [62, 7] width 65 height 6
paste input "VY1209250674"
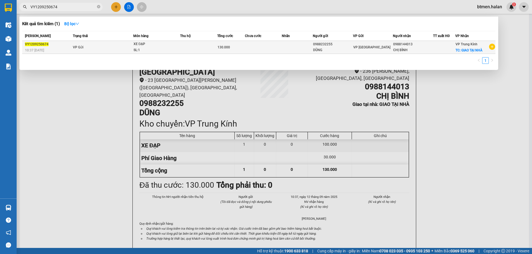
type input "VY1209250674"
click at [256, 47] on td at bounding box center [263, 47] width 37 height 13
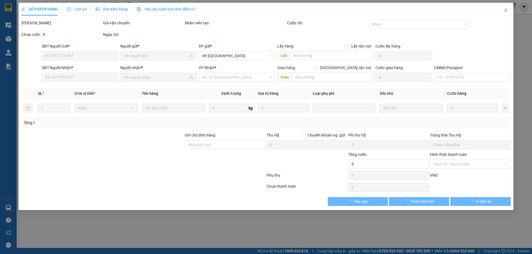
type input "0988232255"
type input "0988144013"
checkbox input "true"
type input "GIAO TẠI NHÀ"
type input "130.000"
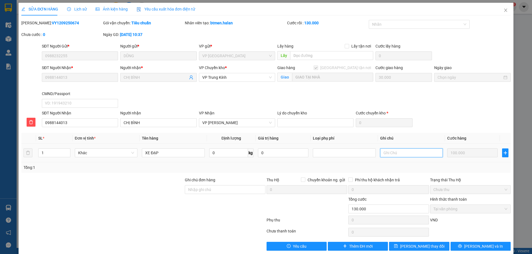
click at [387, 151] on input "text" at bounding box center [411, 153] width 63 height 9
click at [394, 154] on input "SD -TQ - TN" at bounding box center [411, 153] width 63 height 9
click at [388, 155] on input "SD -TQ - TN" at bounding box center [411, 153] width 63 height 9
type input "SD TQ - TN"
click at [424, 247] on span "Lưu thay đổi" at bounding box center [422, 247] width 44 height 6
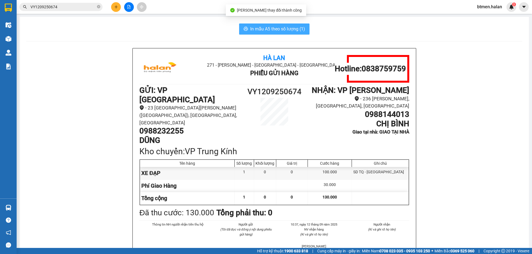
click at [285, 30] on span "In mẫu A5 theo số lượng (1)" at bounding box center [277, 28] width 55 height 7
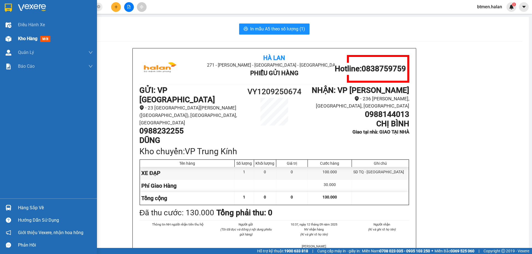
click at [29, 37] on span "Kho hàng" at bounding box center [27, 38] width 19 height 5
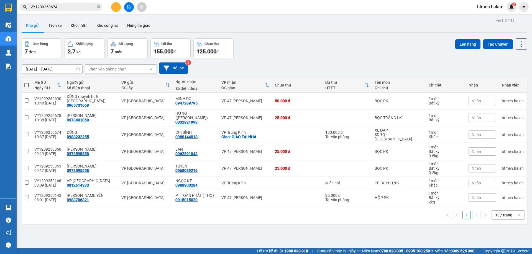
click at [26, 84] on span at bounding box center [26, 85] width 4 height 4
click at [27, 83] on input "checkbox" at bounding box center [27, 83] width 0 height 0
checkbox input "true"
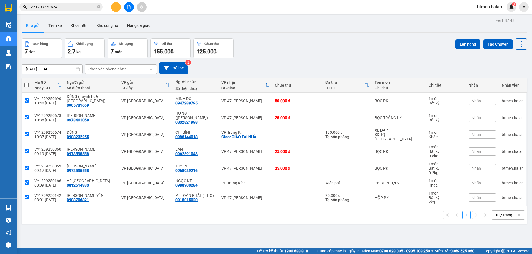
checkbox input "true"
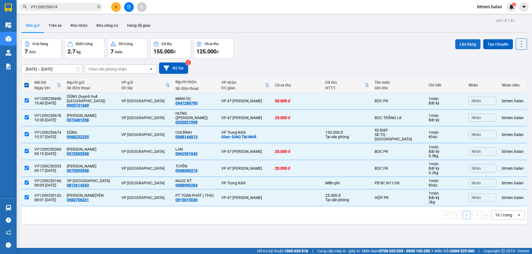
click at [469, 47] on button "Lên hàng" at bounding box center [467, 44] width 25 height 10
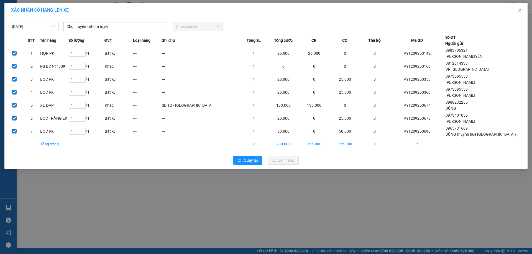
click at [122, 27] on span "Chọn tuyến - nhóm tuyến" at bounding box center [115, 26] width 98 height 8
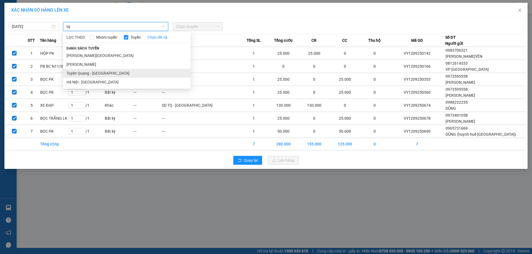
type input "tq"
click at [104, 73] on li "Tuyên Quang - Hà Nội" at bounding box center [126, 73] width 127 height 9
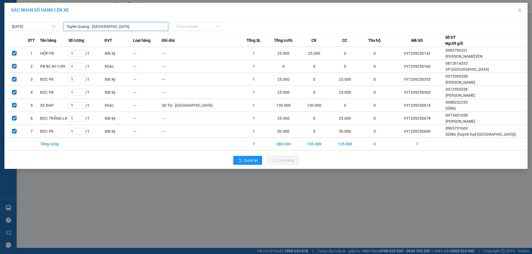
drag, startPoint x: 214, startPoint y: 25, endPoint x: 206, endPoint y: 35, distance: 12.0
click at [211, 25] on span "Chọn chuyến" at bounding box center [197, 26] width 43 height 8
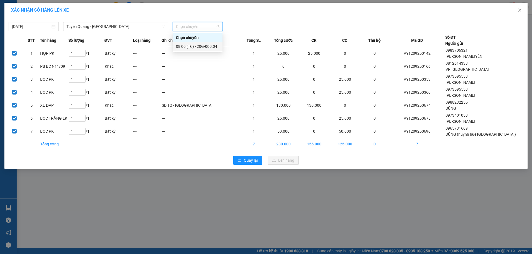
click at [207, 44] on div "08:00 (TC) - 20G-000.04" at bounding box center [197, 46] width 43 height 6
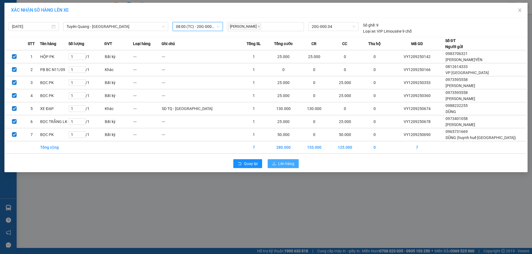
click at [287, 164] on span "Lên hàng" at bounding box center [286, 164] width 16 height 6
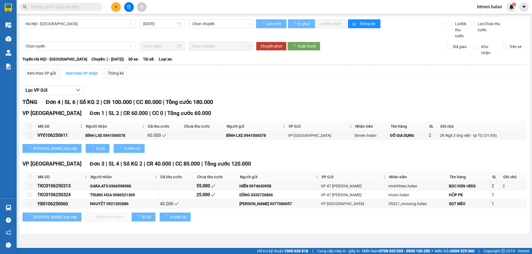
click at [83, 8] on input "text" at bounding box center [62, 7] width 65 height 6
type input "[DATE]"
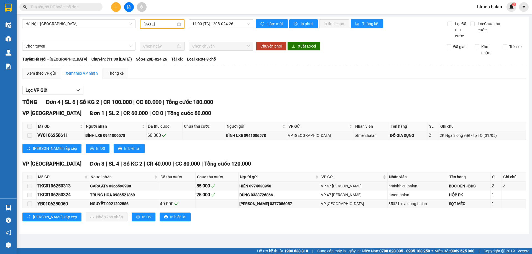
paste input "0988232255"
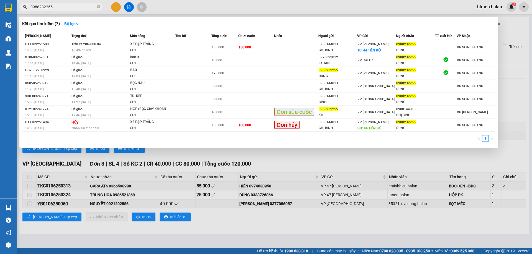
click at [63, 8] on input "0988232255" at bounding box center [62, 7] width 65 height 6
paste input "144013"
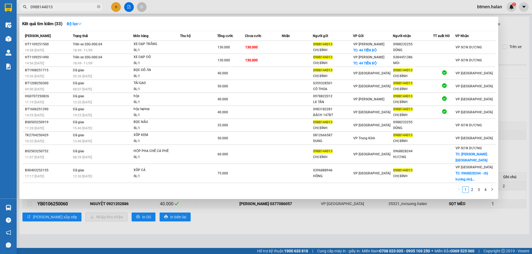
type input "0988144013"
click at [472, 194] on div "1 2 3 4" at bounding box center [258, 192] width 473 height 10
click at [473, 191] on link "2" at bounding box center [472, 190] width 6 height 6
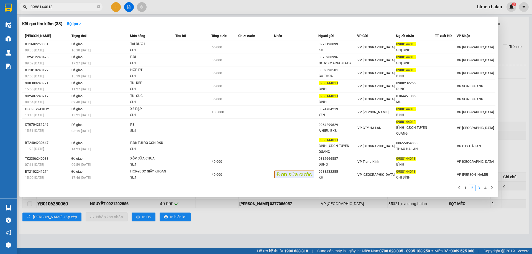
click at [476, 190] on link "3" at bounding box center [478, 188] width 6 height 6
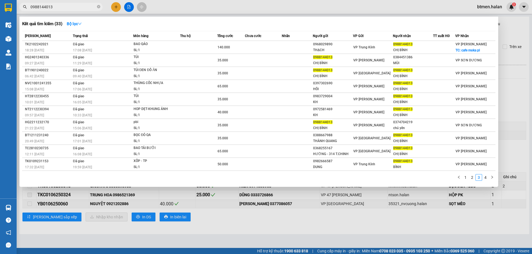
click at [179, 231] on div at bounding box center [266, 127] width 532 height 254
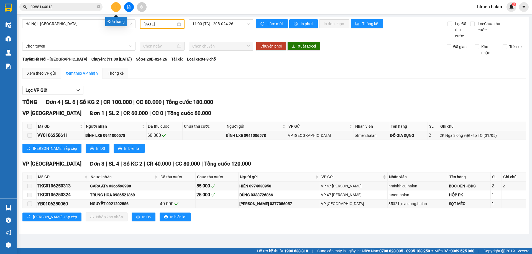
click at [117, 9] on button at bounding box center [116, 7] width 10 height 10
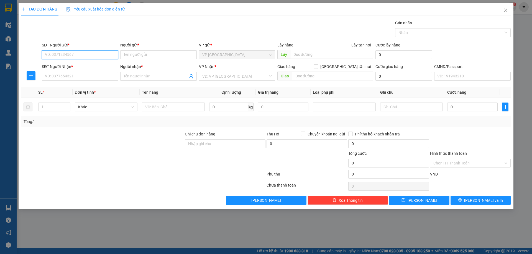
paste input "0974289795"
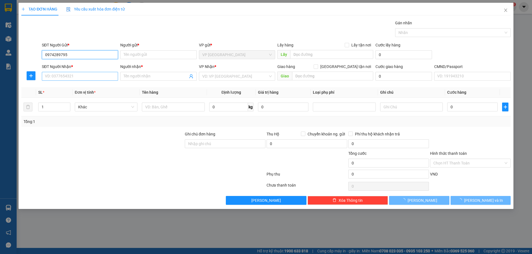
type input "0974289795"
click at [83, 74] on input "SĐT Người Nhận *" at bounding box center [80, 76] width 76 height 9
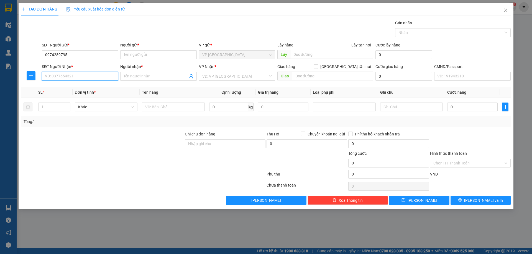
paste input "0974289795"
type input "0974289795"
click at [80, 90] on div "0974289795 - [PERSON_NAME]" at bounding box center [80, 87] width 70 height 6
type input "MINH"
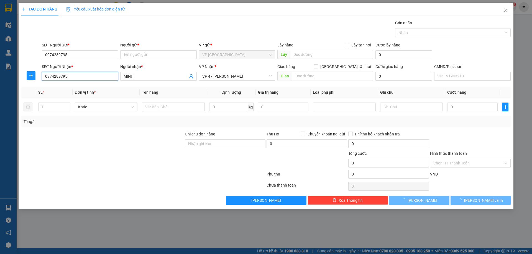
type input "0974289795"
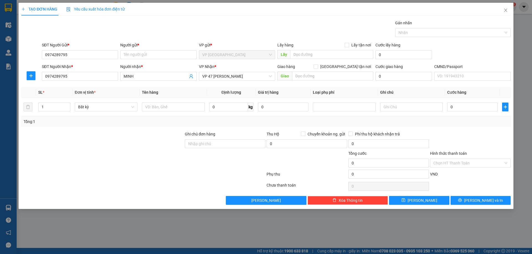
click at [88, 64] on div "SĐT Người Nhận *" at bounding box center [80, 67] width 76 height 6
click at [88, 72] on input "0974289795" at bounding box center [80, 76] width 76 height 9
click at [89, 56] on input "0974289795" at bounding box center [80, 54] width 76 height 9
paste input "0965731669"
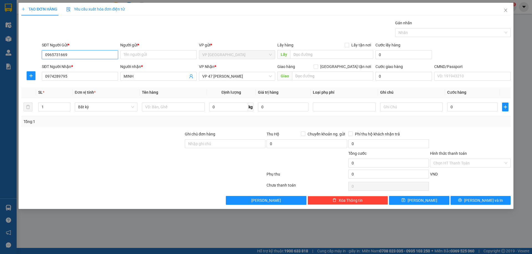
type input "0965731669"
click at [104, 66] on div "SĐT Người Nhận *" at bounding box center [80, 67] width 76 height 6
click at [104, 72] on input "0974289795" at bounding box center [80, 76] width 76 height 9
click at [104, 55] on input "0965731669" at bounding box center [80, 54] width 76 height 9
click at [157, 55] on input "Người gửi *" at bounding box center [158, 54] width 76 height 9
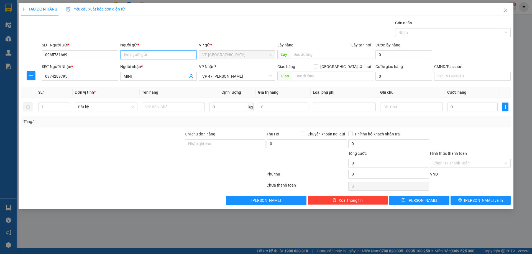
paste input "DŨNG (huynh huế [GEOGRAPHIC_DATA])"
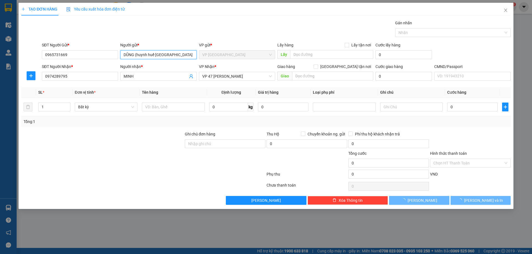
type input "DŨNG (huynh huế [GEOGRAPHIC_DATA])"
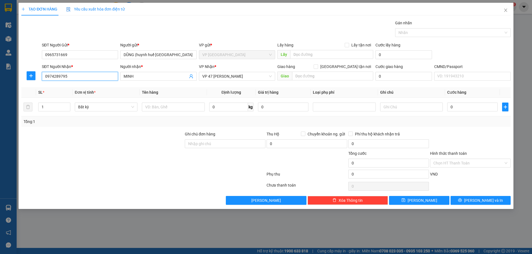
click at [88, 78] on input "0974289795" at bounding box center [80, 76] width 76 height 9
paste input "47"
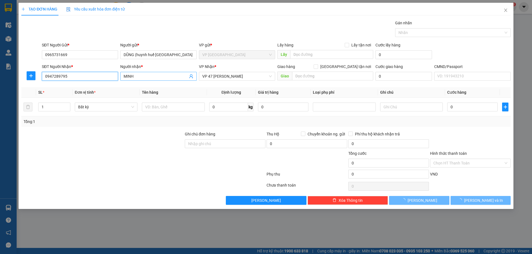
type input "0947289795"
click at [154, 76] on input "MINH" at bounding box center [155, 76] width 64 height 6
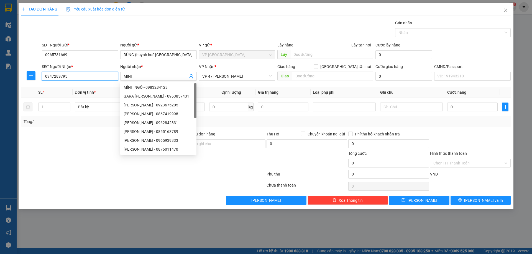
click at [84, 76] on input "0947289795" at bounding box center [80, 76] width 76 height 9
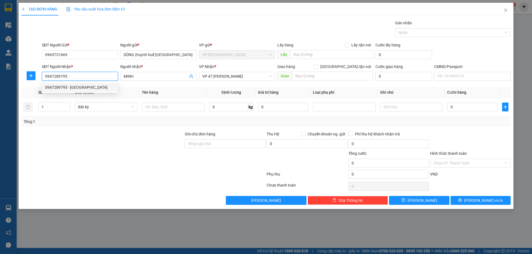
click at [81, 86] on div "0947289795 - [GEOGRAPHIC_DATA]" at bounding box center [80, 87] width 70 height 6
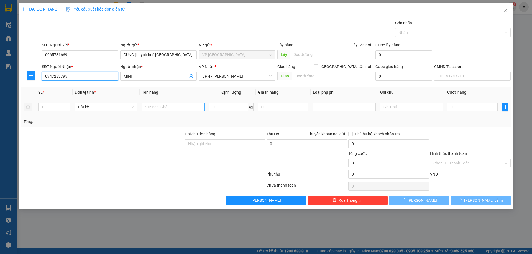
type input "MINH DC"
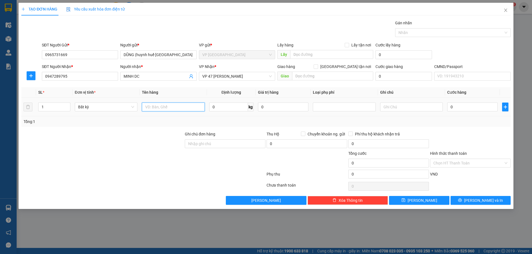
click at [181, 111] on input "text" at bounding box center [173, 107] width 63 height 9
type input "BỌC PK"
click at [489, 110] on input "0" at bounding box center [472, 107] width 50 height 9
type input "5"
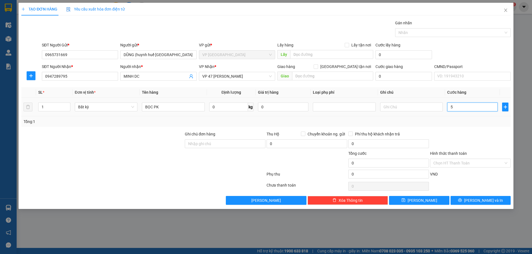
type input "5"
type input "50"
type input "500"
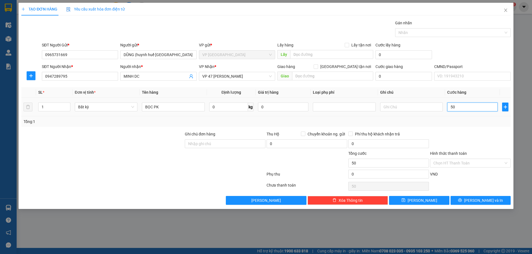
type input "500"
type input "5.000"
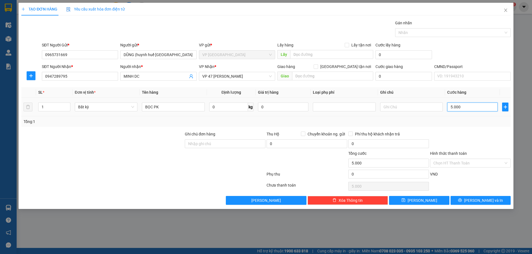
type input "50.000"
click at [480, 199] on span "[PERSON_NAME] và In" at bounding box center [483, 201] width 39 height 6
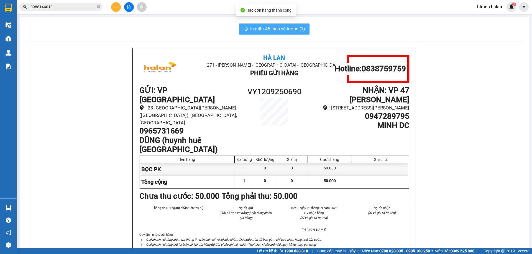
click at [266, 28] on span "In mẫu A5 theo số lượng (1)" at bounding box center [277, 28] width 55 height 7
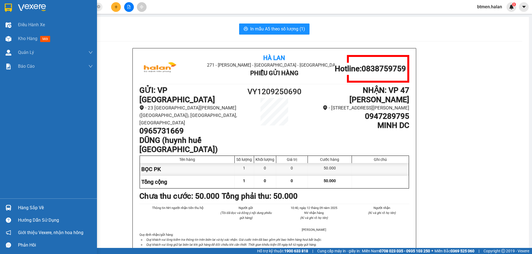
click at [29, 209] on div "Hàng sắp về" at bounding box center [55, 208] width 75 height 8
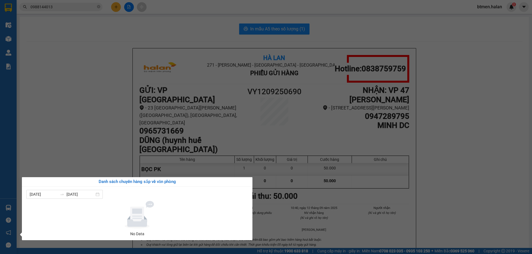
drag, startPoint x: 71, startPoint y: 92, endPoint x: 73, endPoint y: 14, distance: 77.8
click at [71, 91] on section "Kết quả tìm kiếm ( 33 ) Bộ lọc Mã ĐH Trạng thái Món hàng Thu hộ Tổng cước Chưa …" at bounding box center [266, 127] width 532 height 254
